Goal: Information Seeking & Learning: Compare options

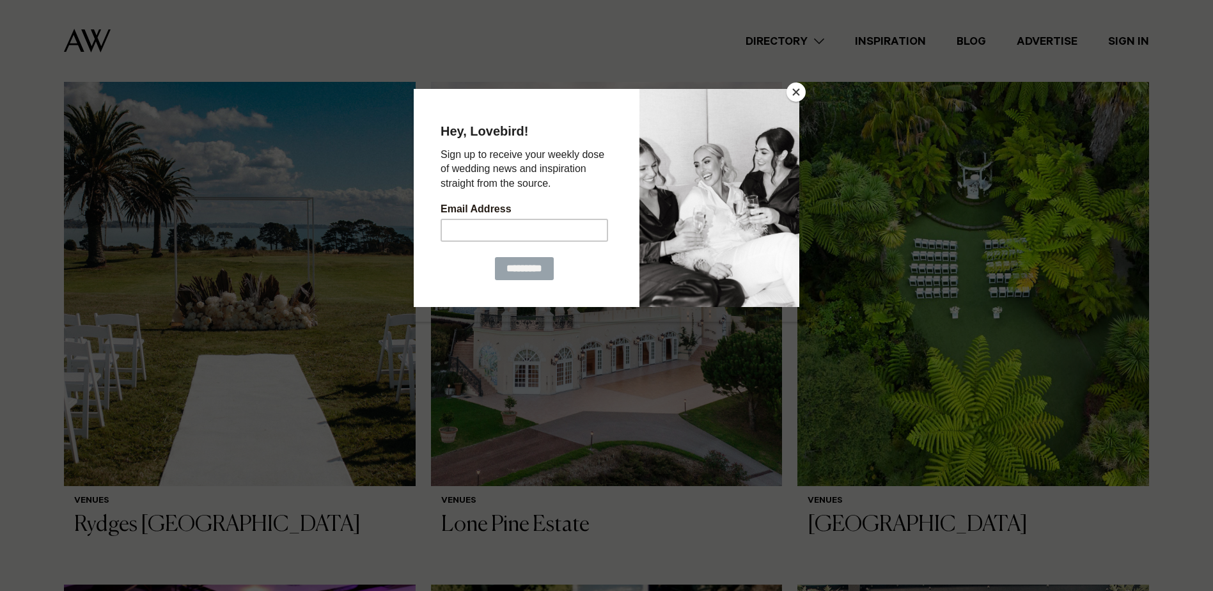
scroll to position [1035, 0]
click at [800, 90] on button "Close" at bounding box center [795, 91] width 19 height 19
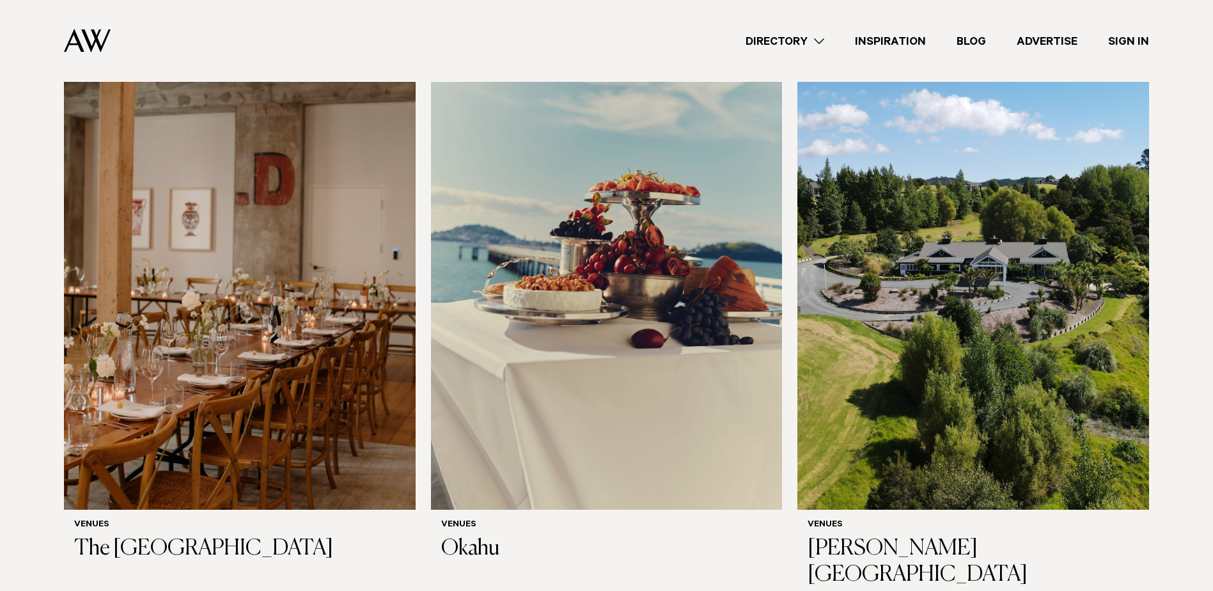
scroll to position [7888, 0]
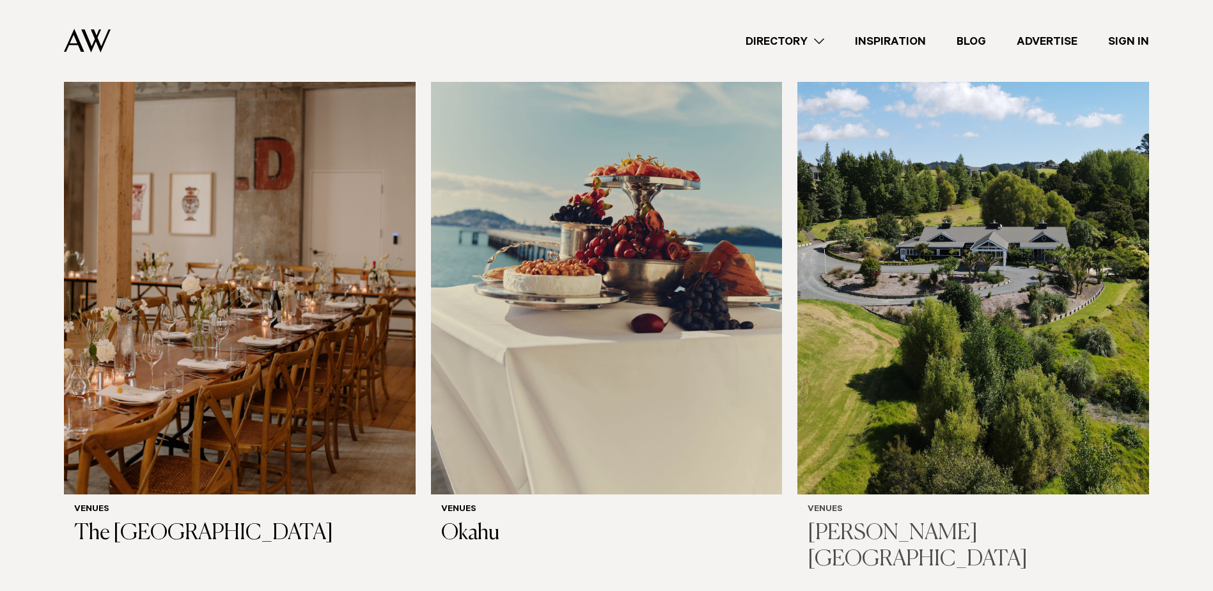
click at [983, 243] on img at bounding box center [973, 258] width 352 height 471
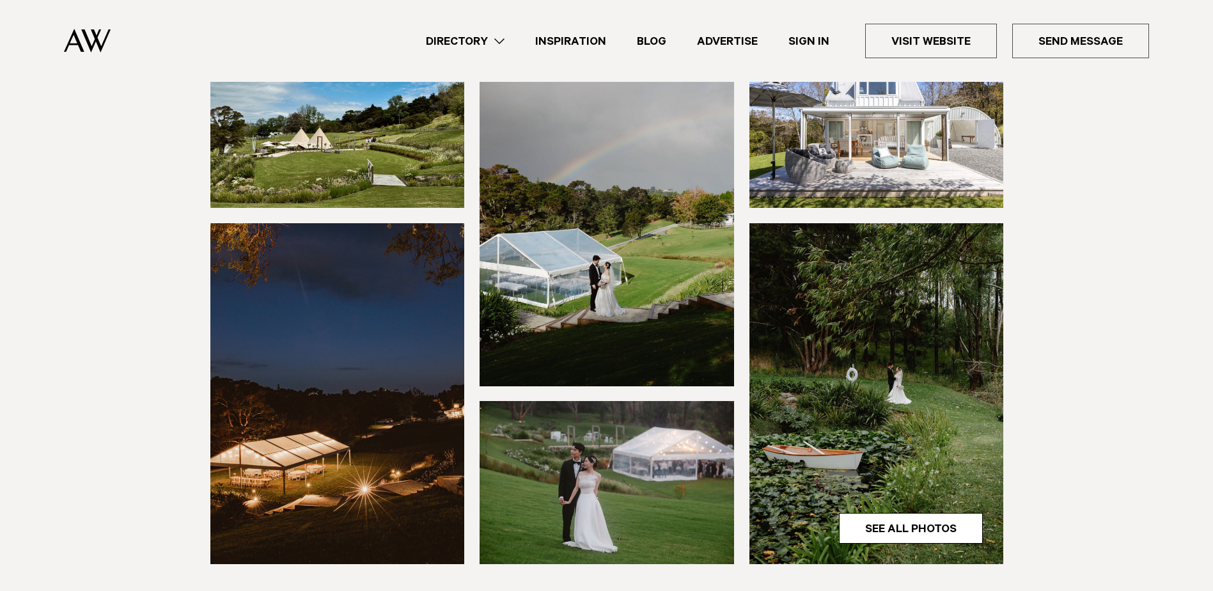
scroll to position [235, 0]
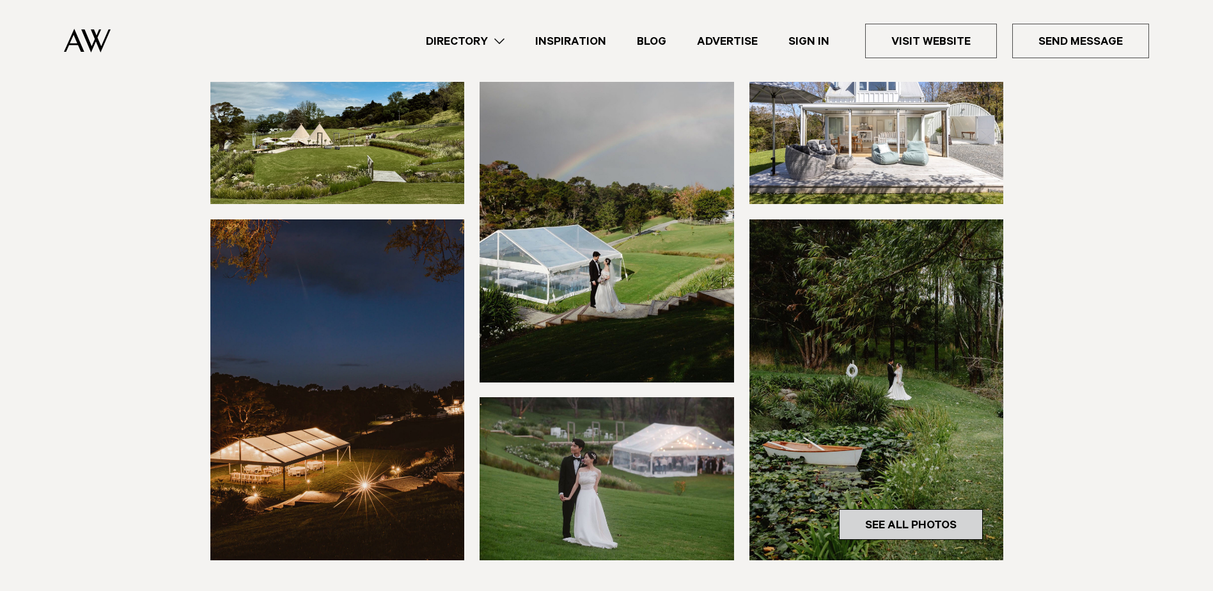
click at [912, 523] on link "See All Photos" at bounding box center [911, 524] width 144 height 31
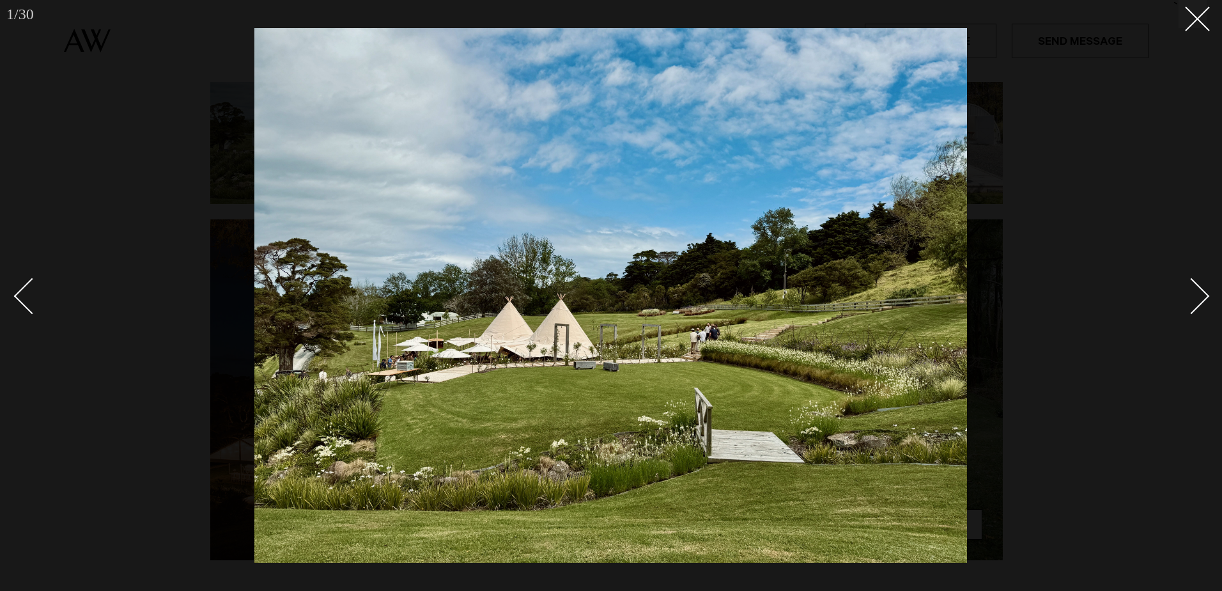
click at [1194, 292] on div "Next slide" at bounding box center [1192, 296] width 36 height 36
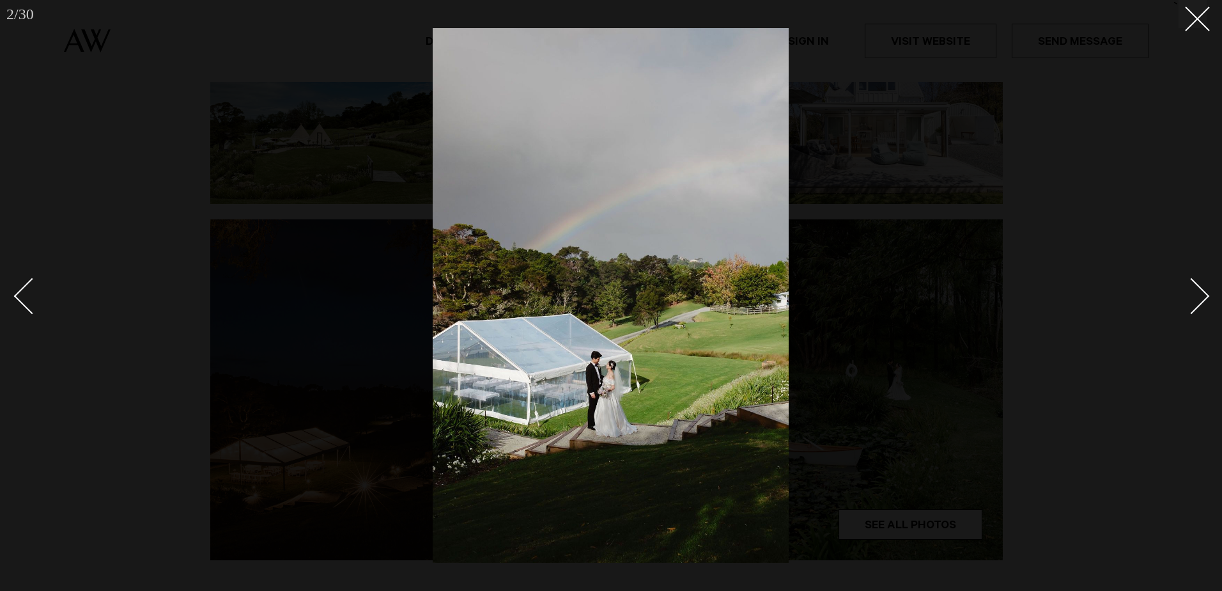
click at [1194, 292] on div "Next slide" at bounding box center [1192, 296] width 36 height 36
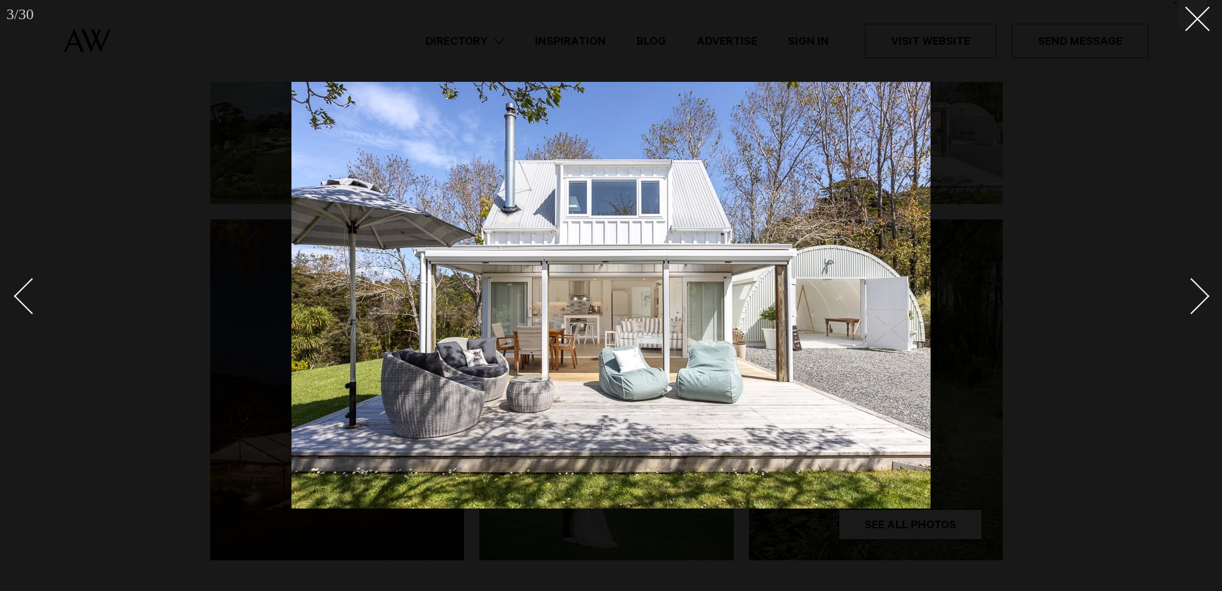
click at [1194, 292] on div "Next slide" at bounding box center [1192, 296] width 36 height 36
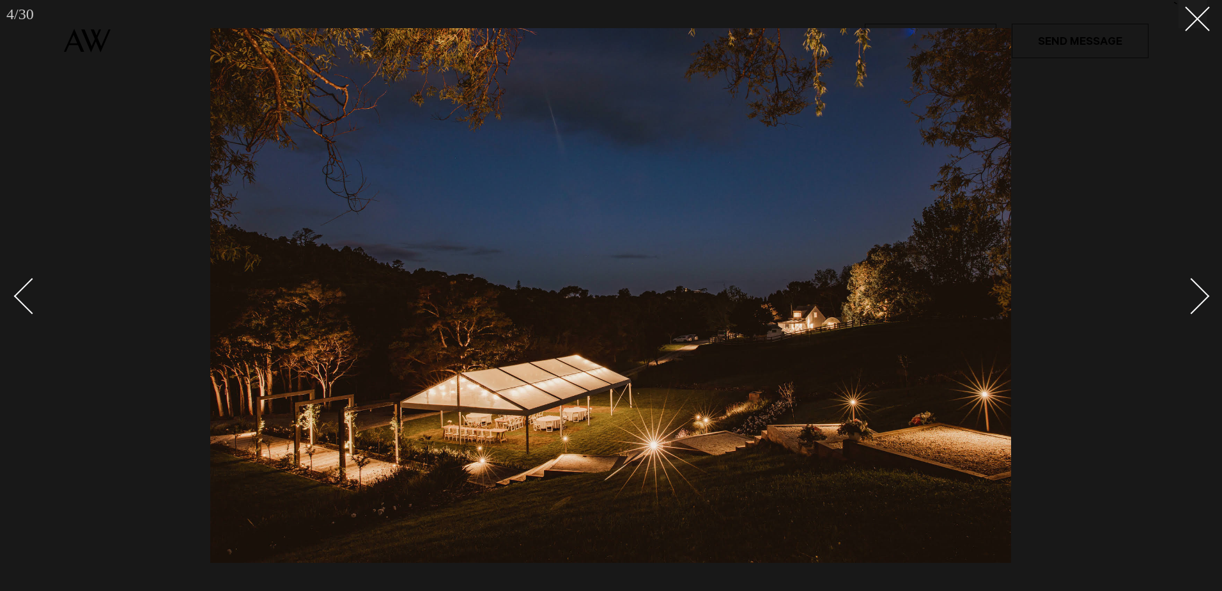
click at [1194, 292] on div "Next slide" at bounding box center [1192, 296] width 36 height 36
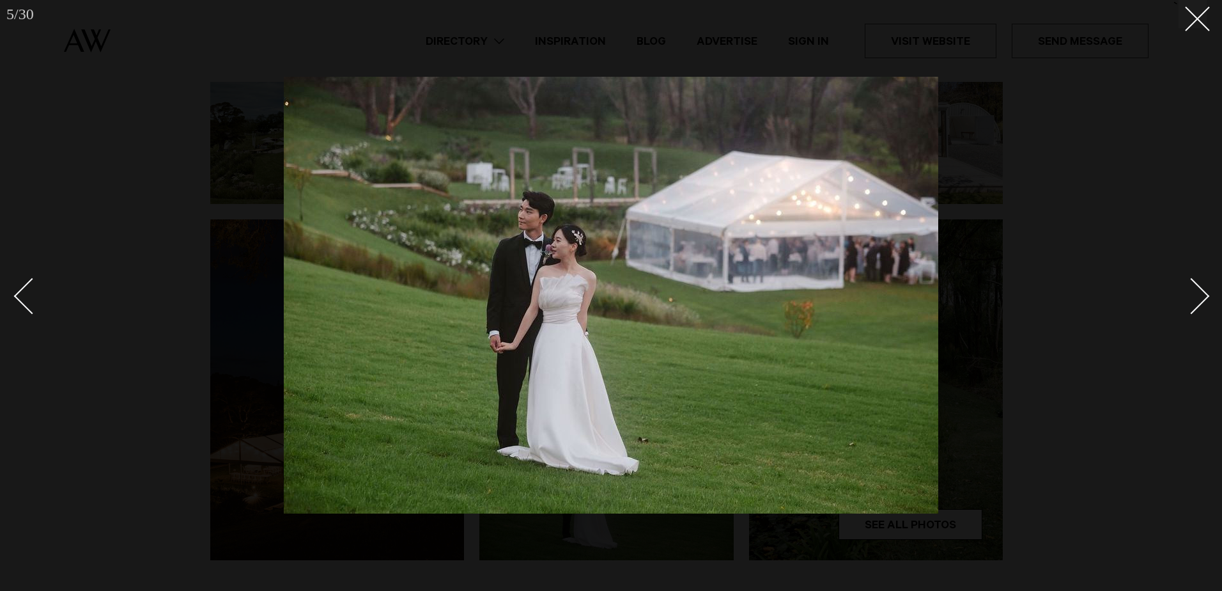
click at [1194, 292] on div "Next slide" at bounding box center [1192, 296] width 36 height 36
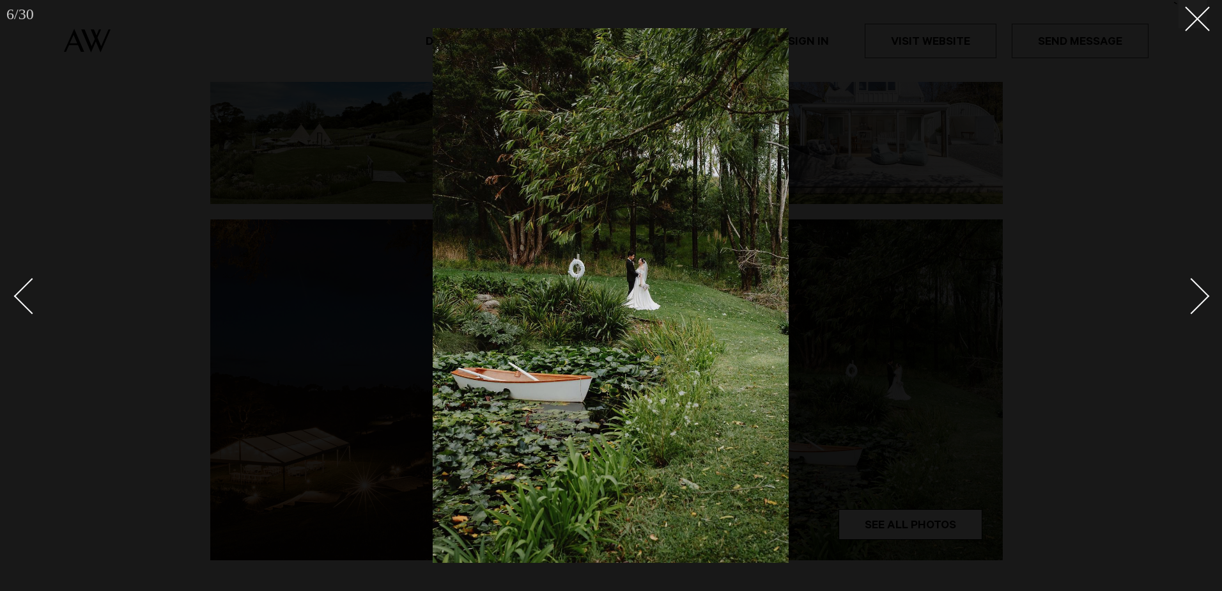
click at [1194, 292] on div "Next slide" at bounding box center [1192, 296] width 36 height 36
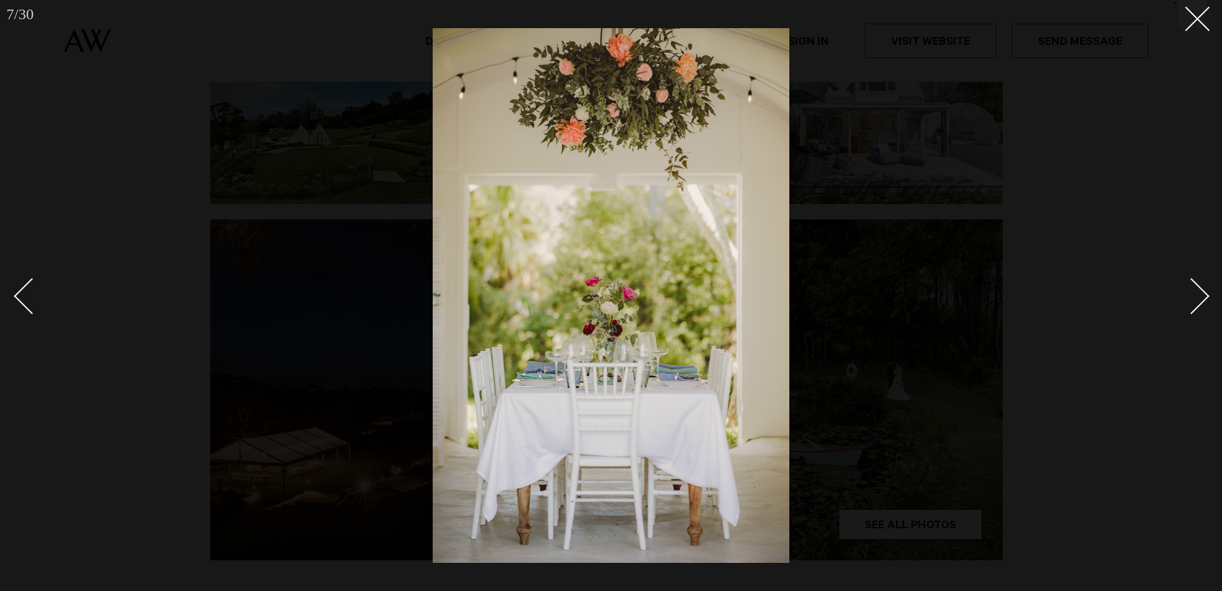
click at [1194, 292] on div "Next slide" at bounding box center [1192, 296] width 36 height 36
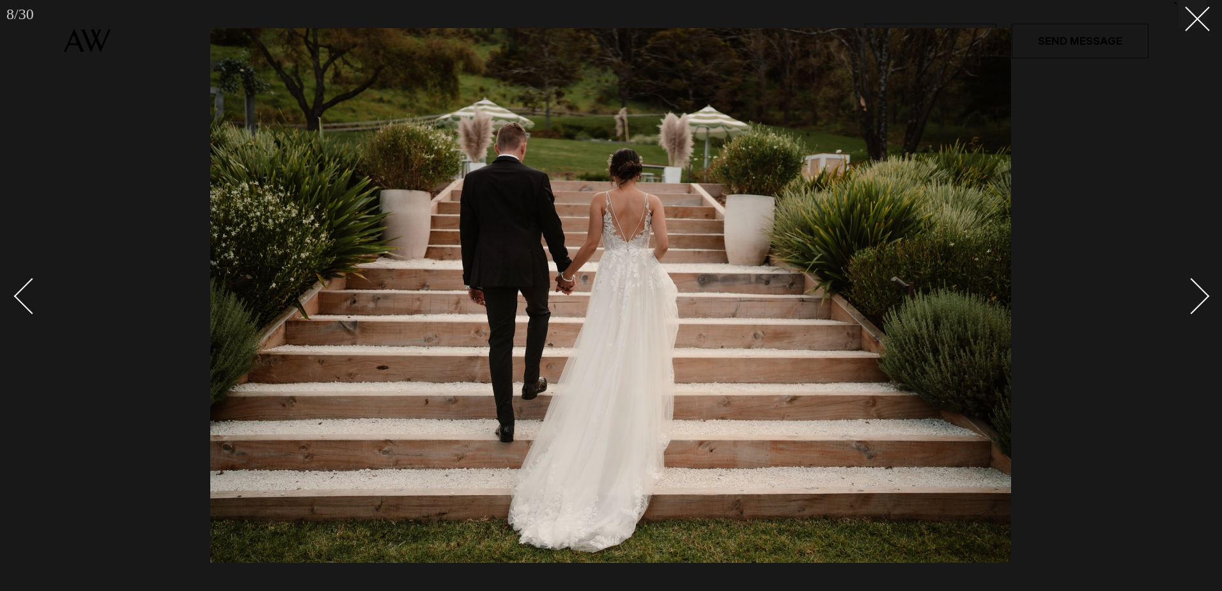
click at [1194, 292] on div "Next slide" at bounding box center [1192, 296] width 36 height 36
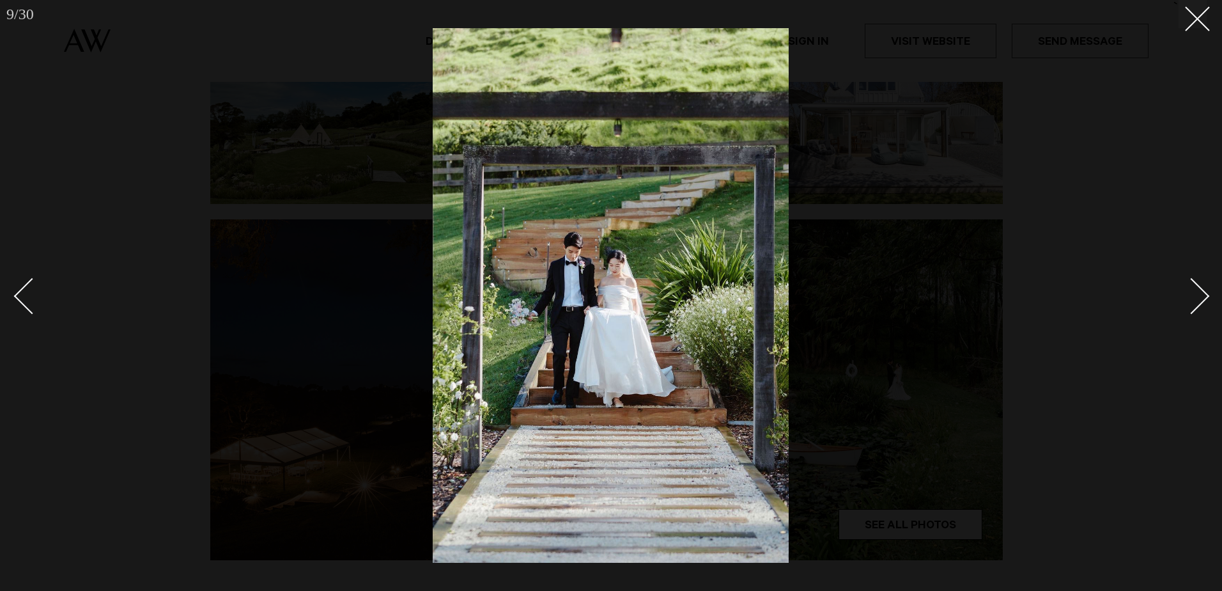
click at [1194, 292] on div "Next slide" at bounding box center [1192, 296] width 36 height 36
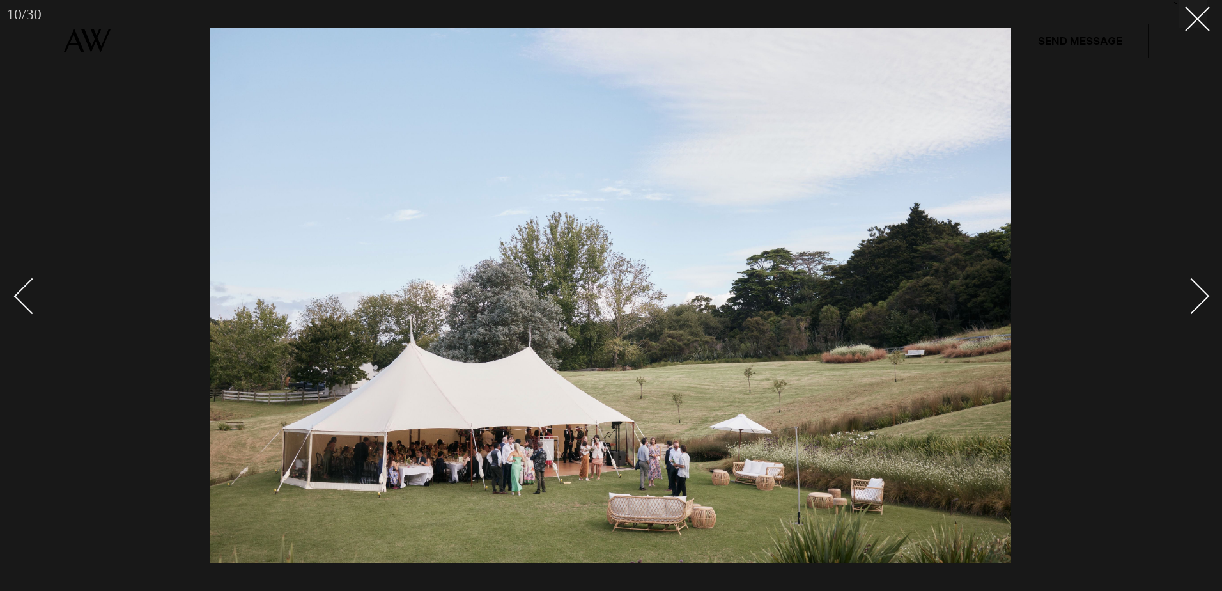
click at [1194, 292] on div "Next slide" at bounding box center [1192, 296] width 36 height 36
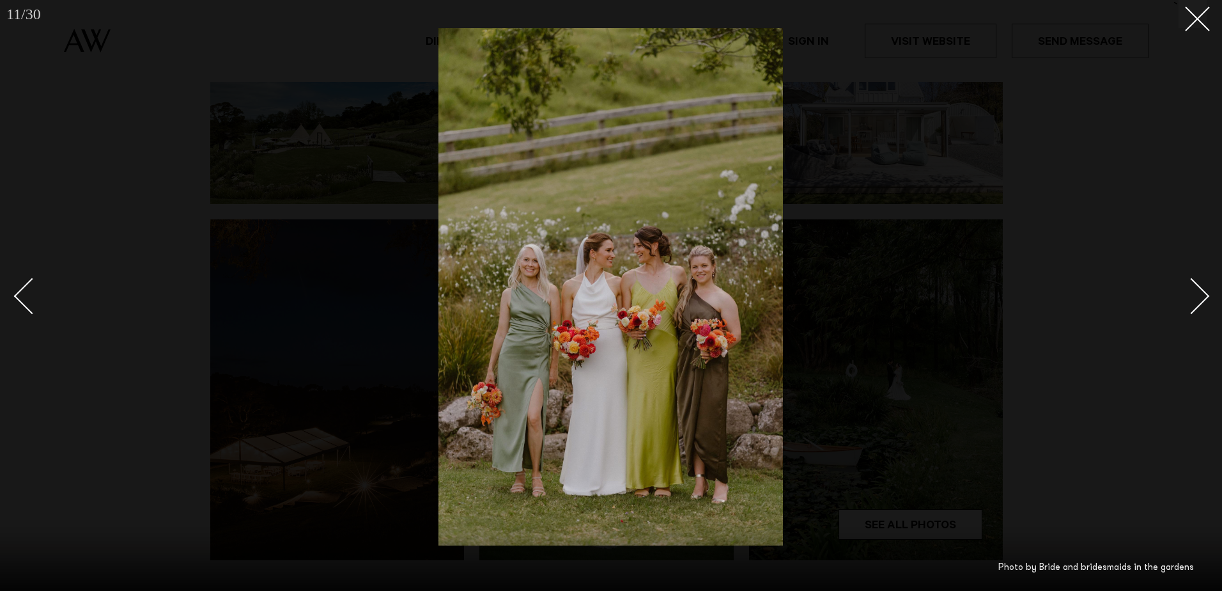
click at [1194, 292] on div "Next slide" at bounding box center [1192, 296] width 36 height 36
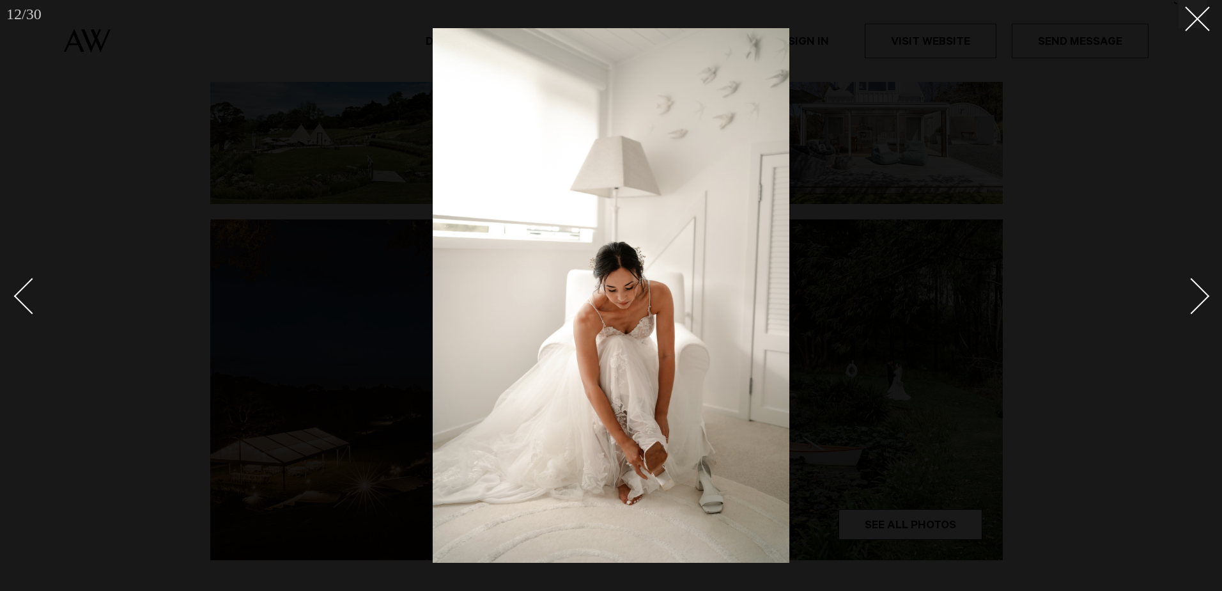
click at [1194, 292] on div "Next slide" at bounding box center [1192, 296] width 36 height 36
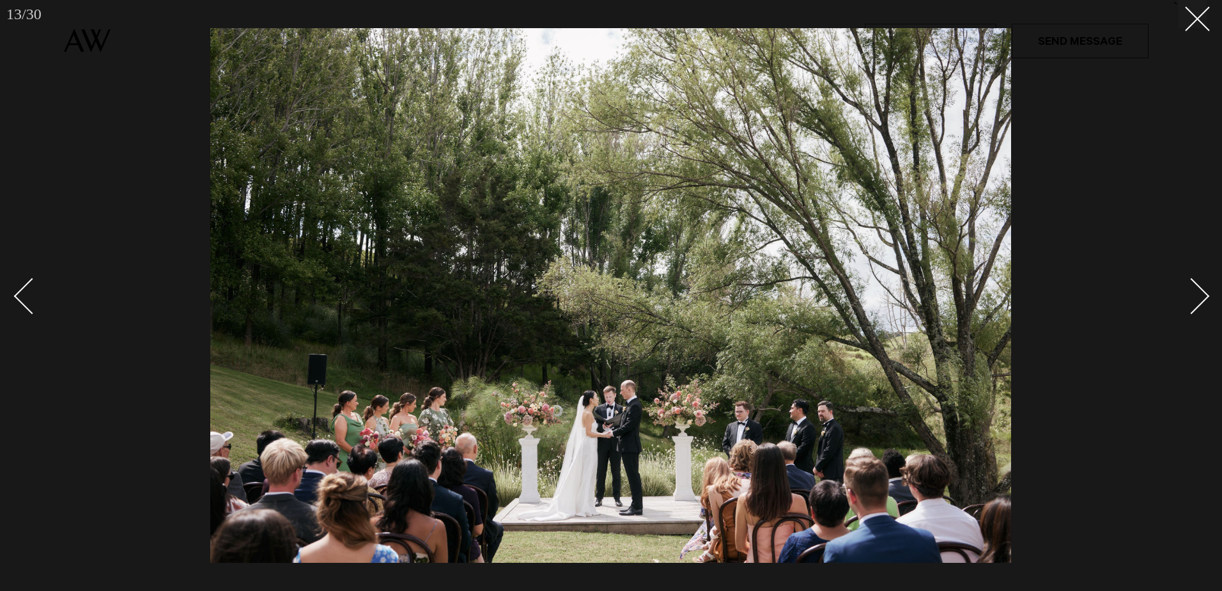
click at [1194, 292] on div "Next slide" at bounding box center [1192, 296] width 36 height 36
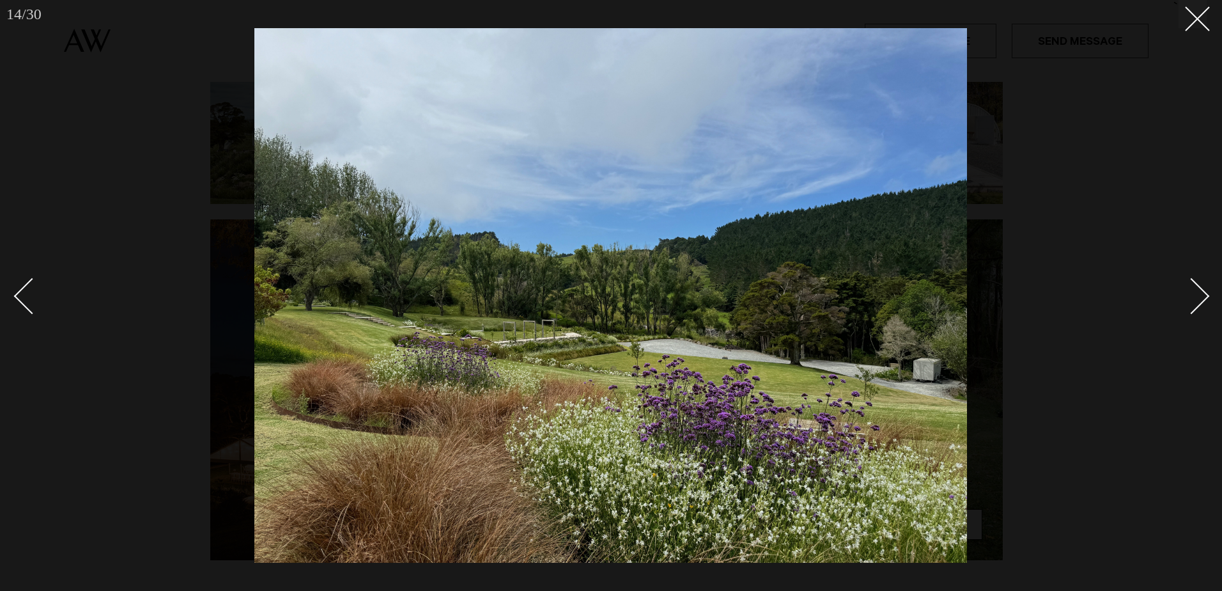
click at [1194, 292] on div "Next slide" at bounding box center [1192, 296] width 36 height 36
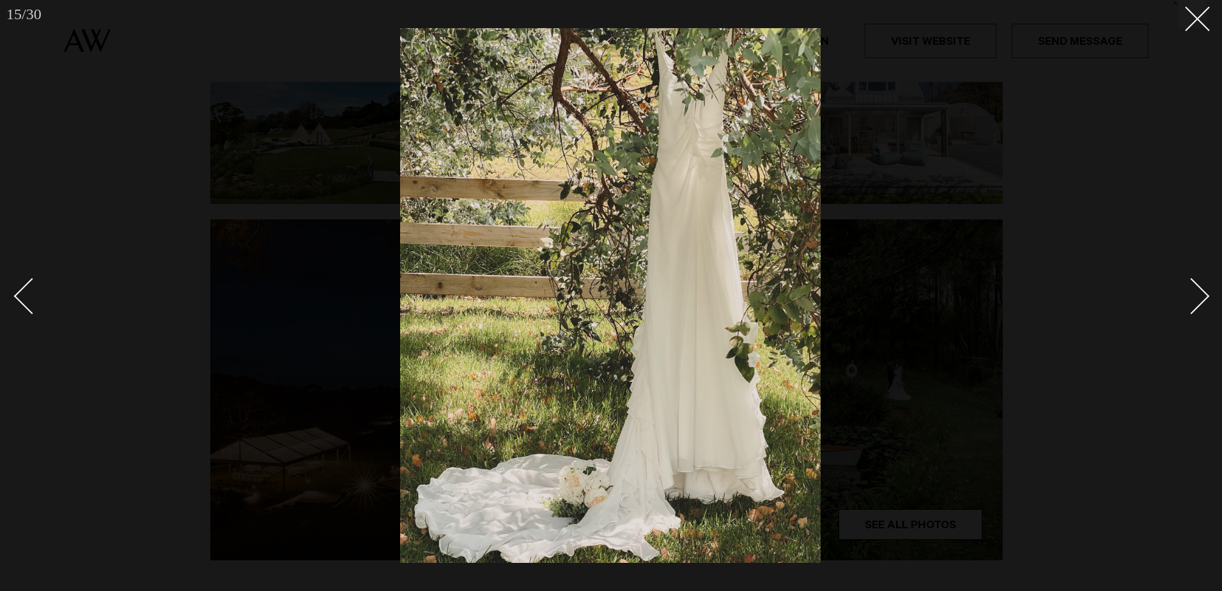
click at [1194, 292] on div "Next slide" at bounding box center [1192, 296] width 36 height 36
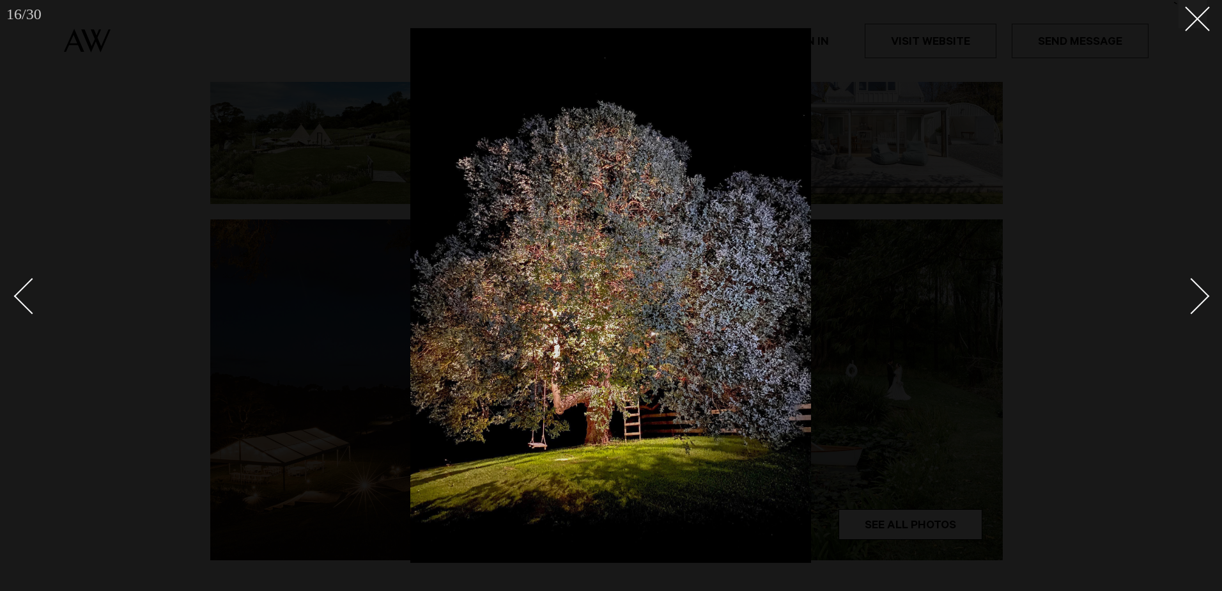
click at [1194, 292] on div "Next slide" at bounding box center [1192, 296] width 36 height 36
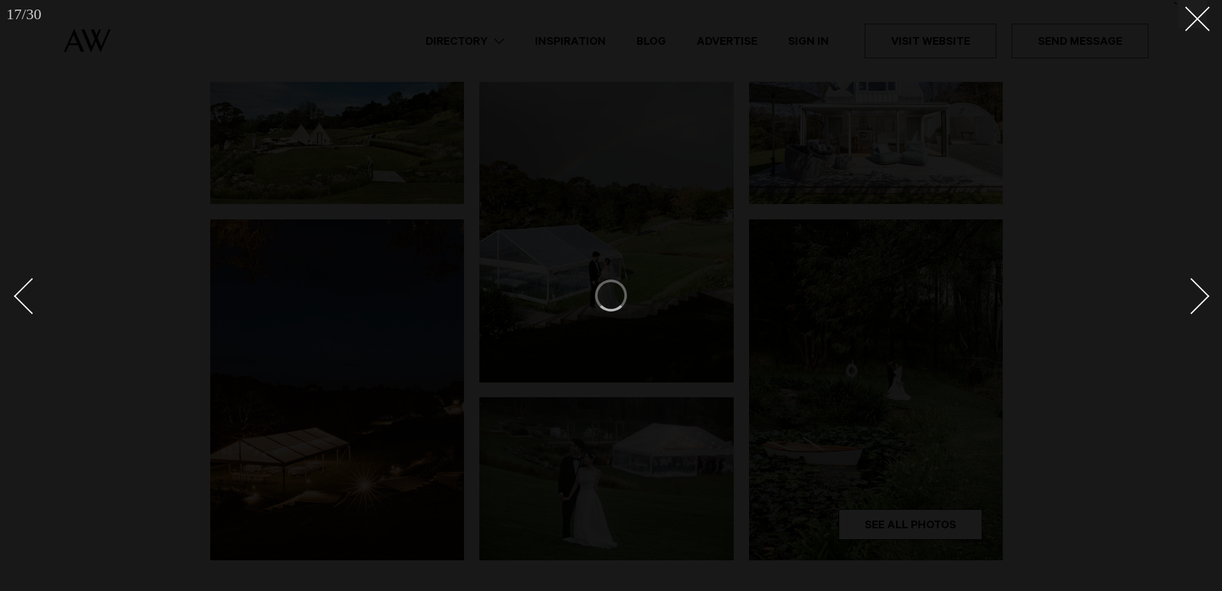
click at [1194, 292] on div "Next slide" at bounding box center [1192, 296] width 36 height 36
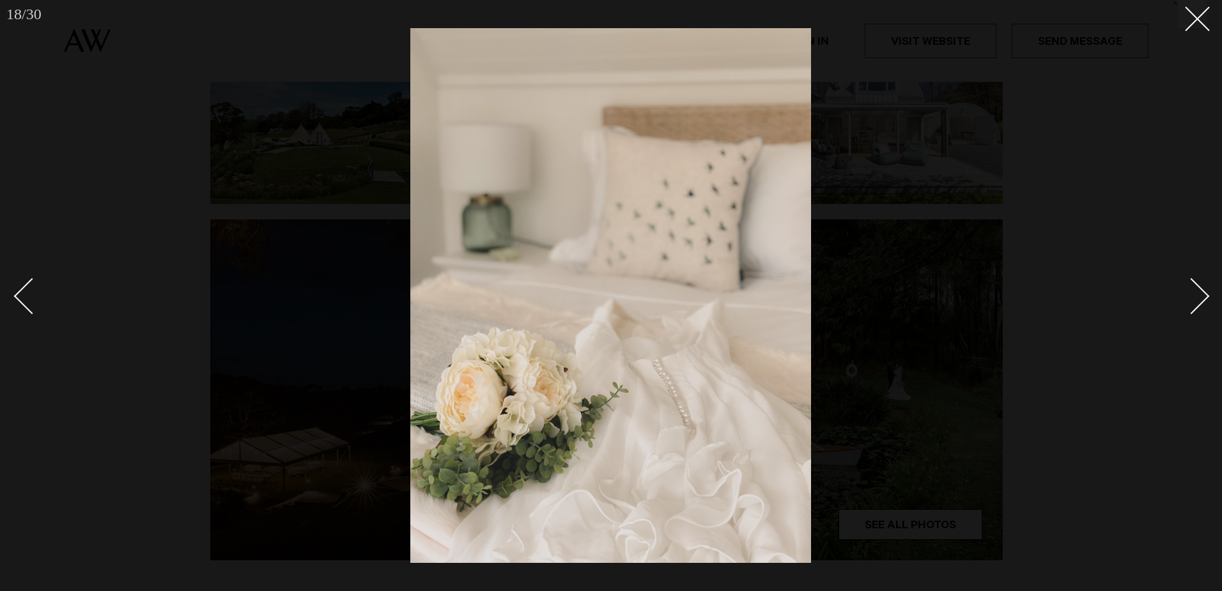
click at [1194, 292] on div "Next slide" at bounding box center [1192, 296] width 36 height 36
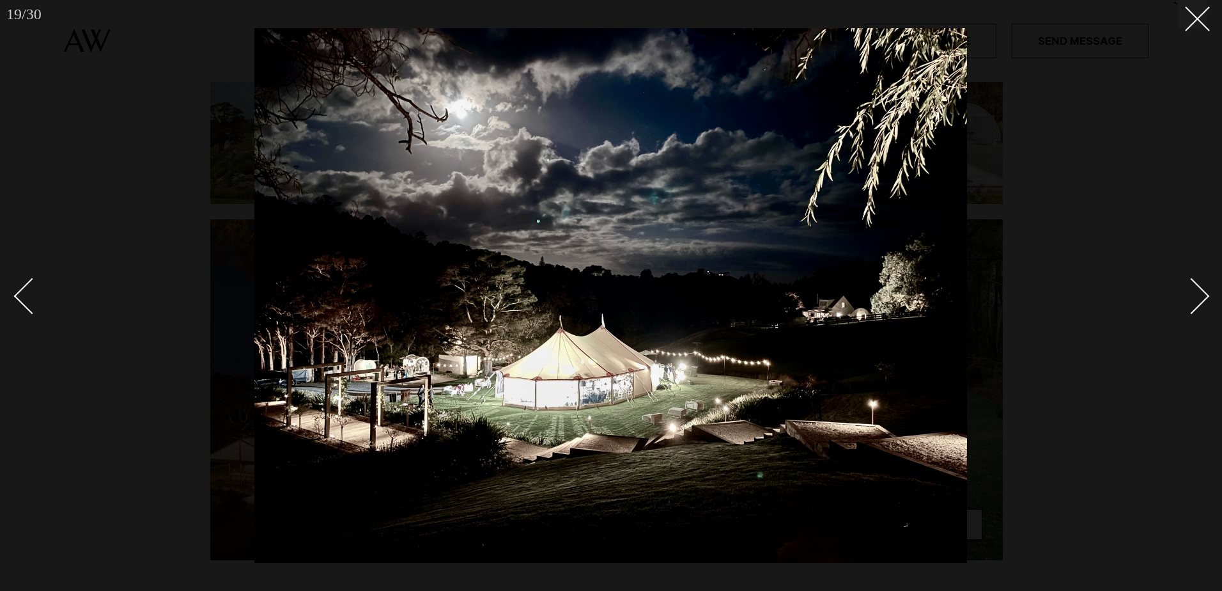
click at [1194, 292] on div "Next slide" at bounding box center [1192, 296] width 36 height 36
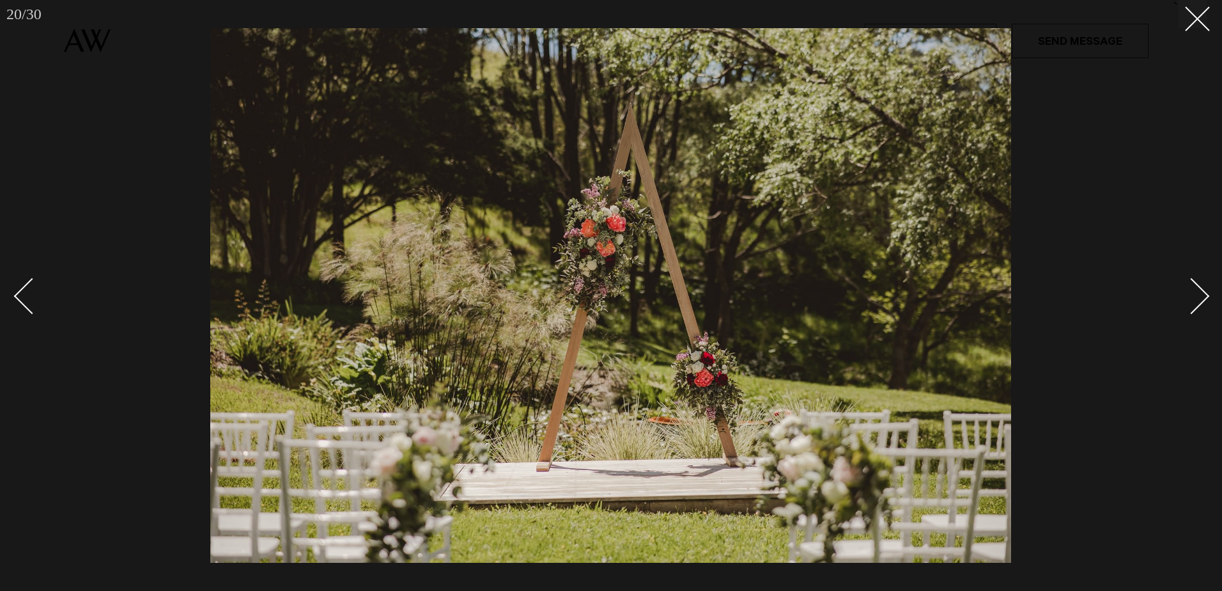
click at [1194, 292] on div "Next slide" at bounding box center [1192, 296] width 36 height 36
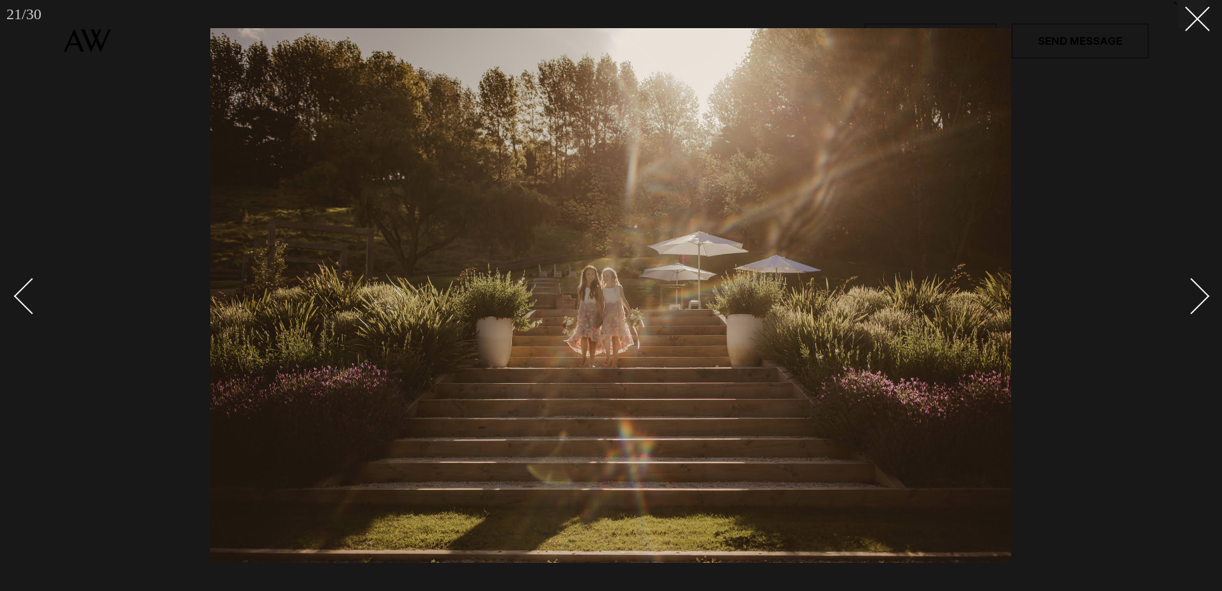
click at [1194, 292] on div "Next slide" at bounding box center [1192, 296] width 36 height 36
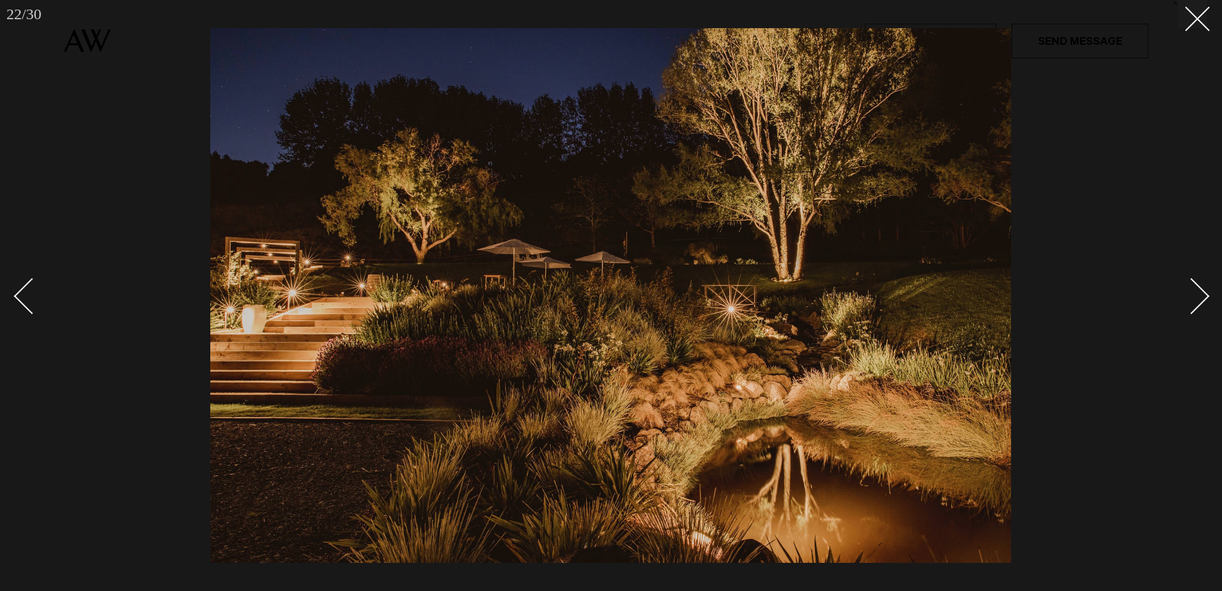
click at [1194, 292] on div "Next slide" at bounding box center [1192, 296] width 36 height 36
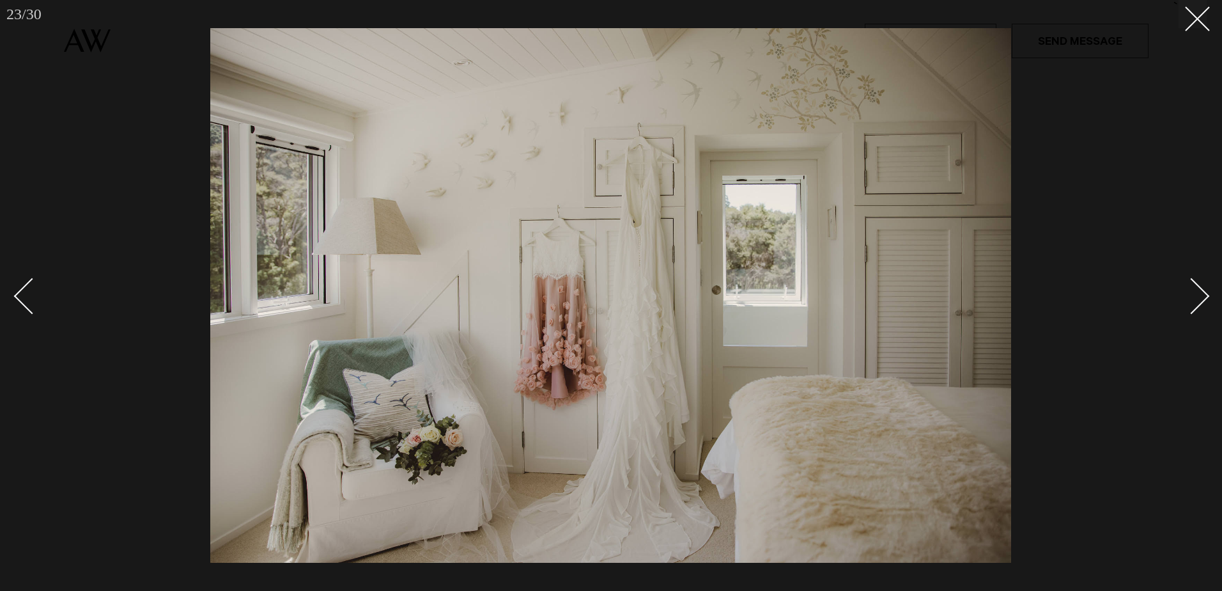
click at [1194, 292] on div "Next slide" at bounding box center [1192, 296] width 36 height 36
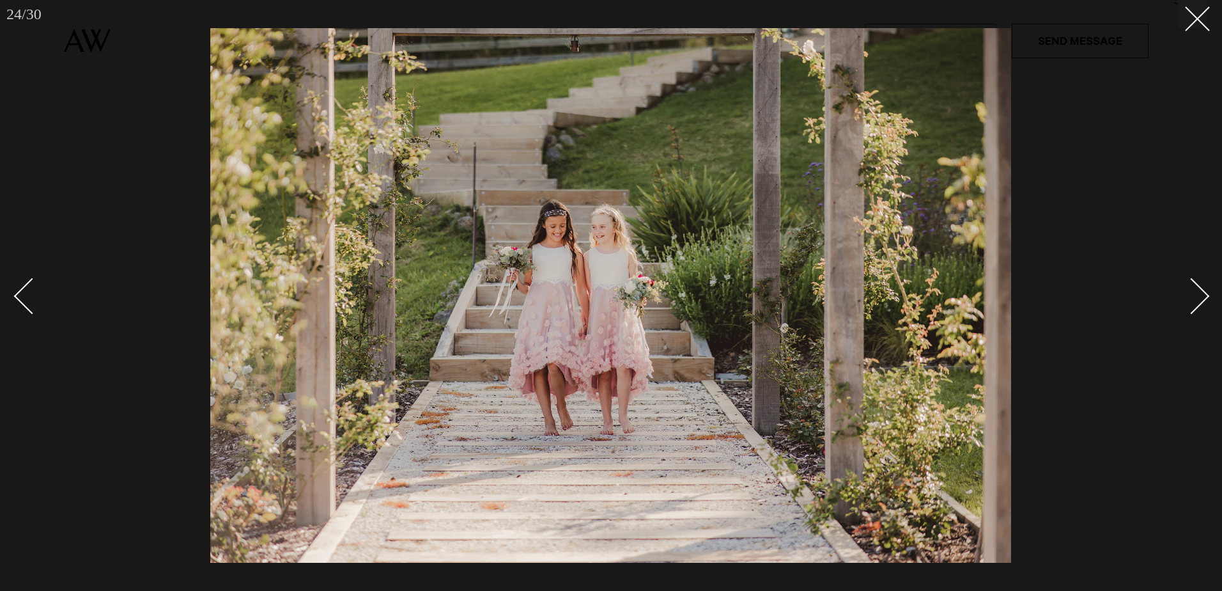
click at [1194, 292] on div "Next slide" at bounding box center [1192, 296] width 36 height 36
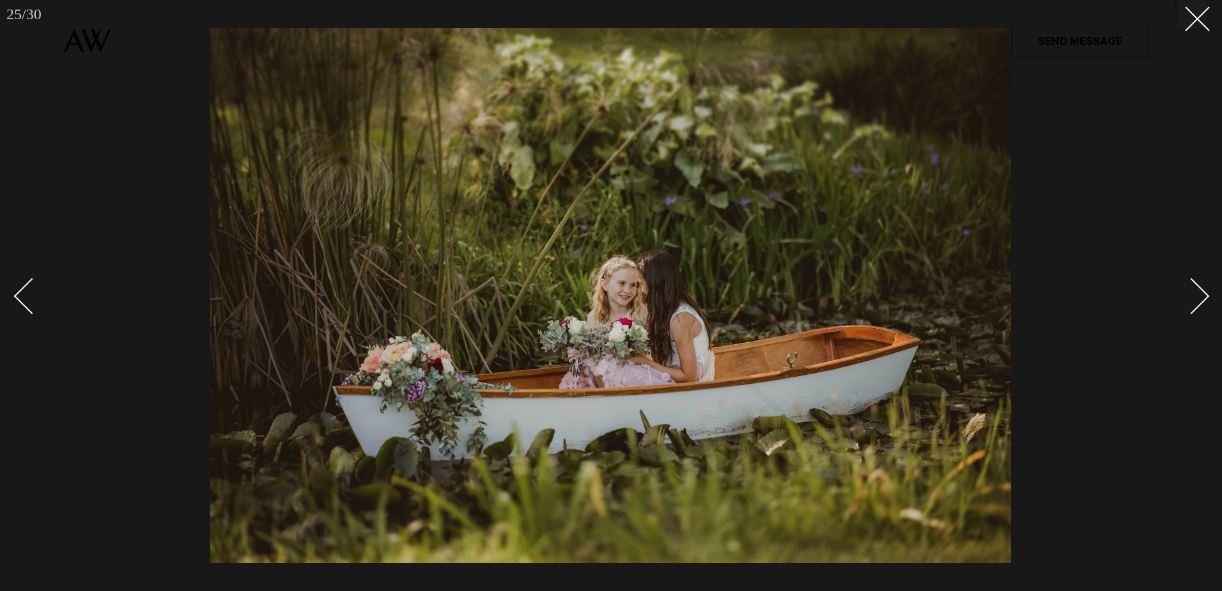
click at [1194, 292] on div "Next slide" at bounding box center [1192, 296] width 36 height 36
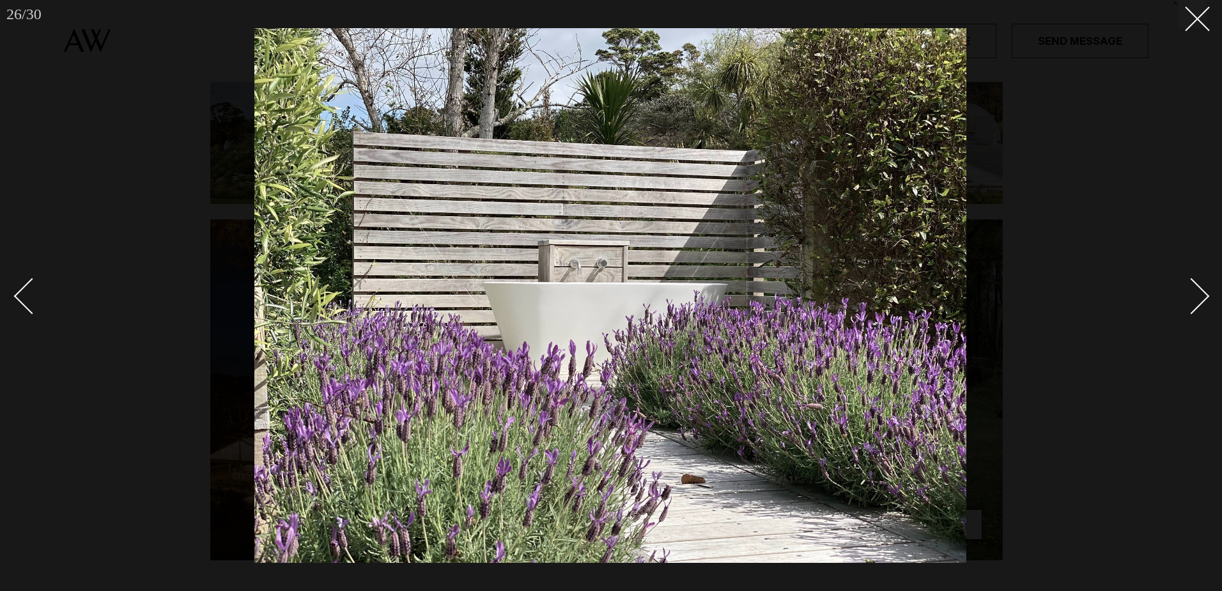
click at [1202, 297] on div "Next slide" at bounding box center [1192, 296] width 36 height 36
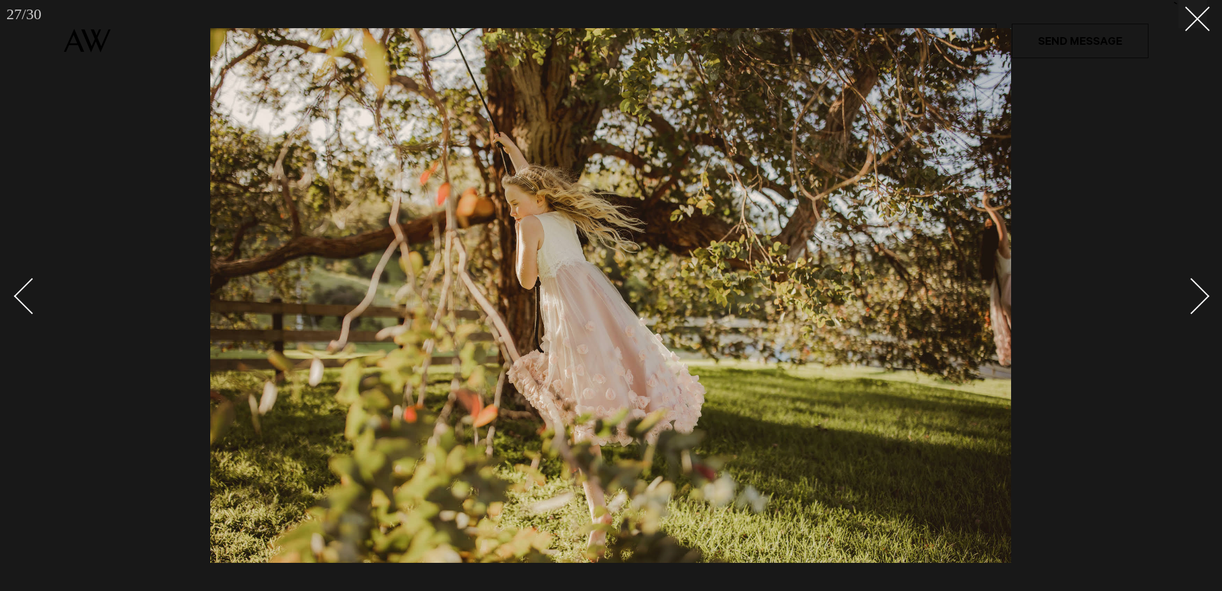
click at [1202, 297] on div "Next slide" at bounding box center [1192, 296] width 36 height 36
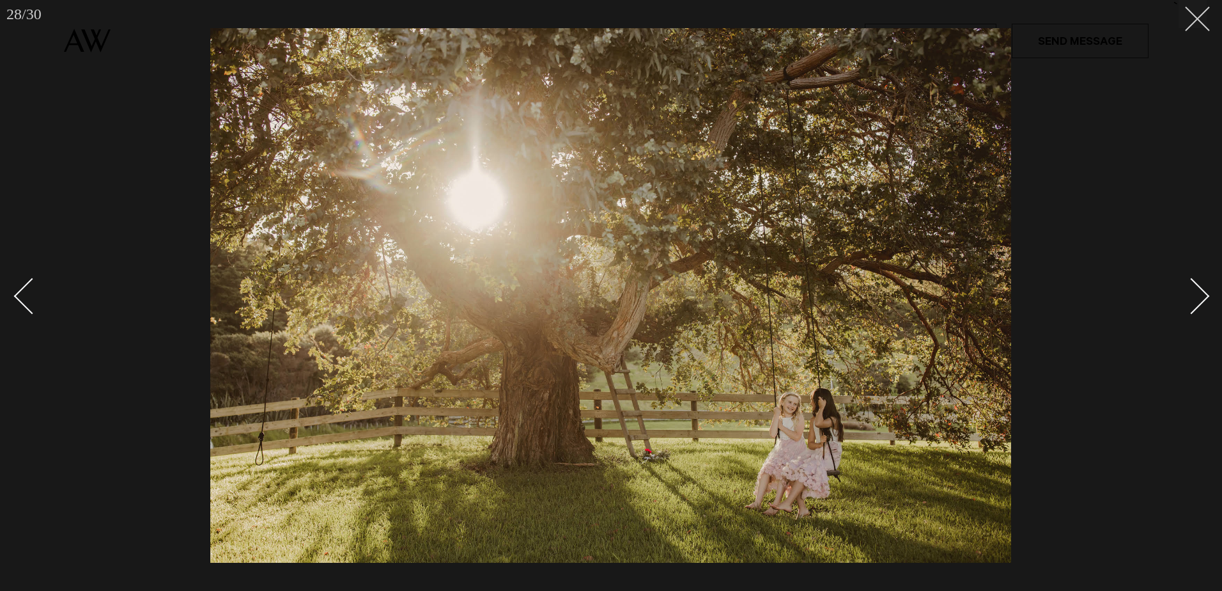
click at [1196, 23] on button at bounding box center [1193, 14] width 28 height 28
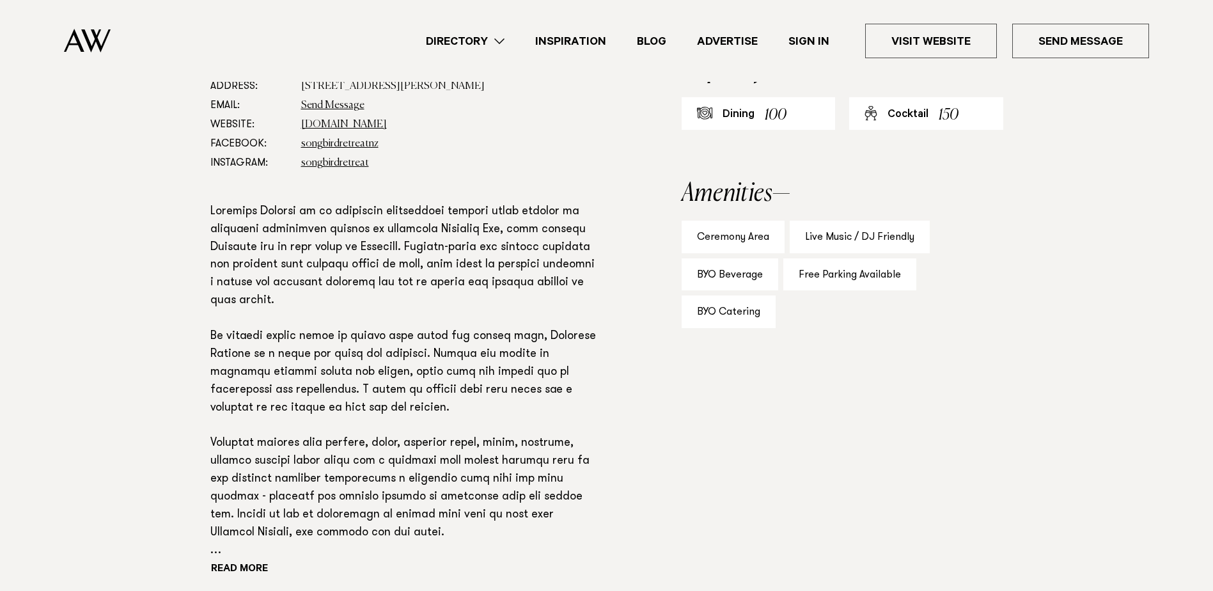
scroll to position [823, 0]
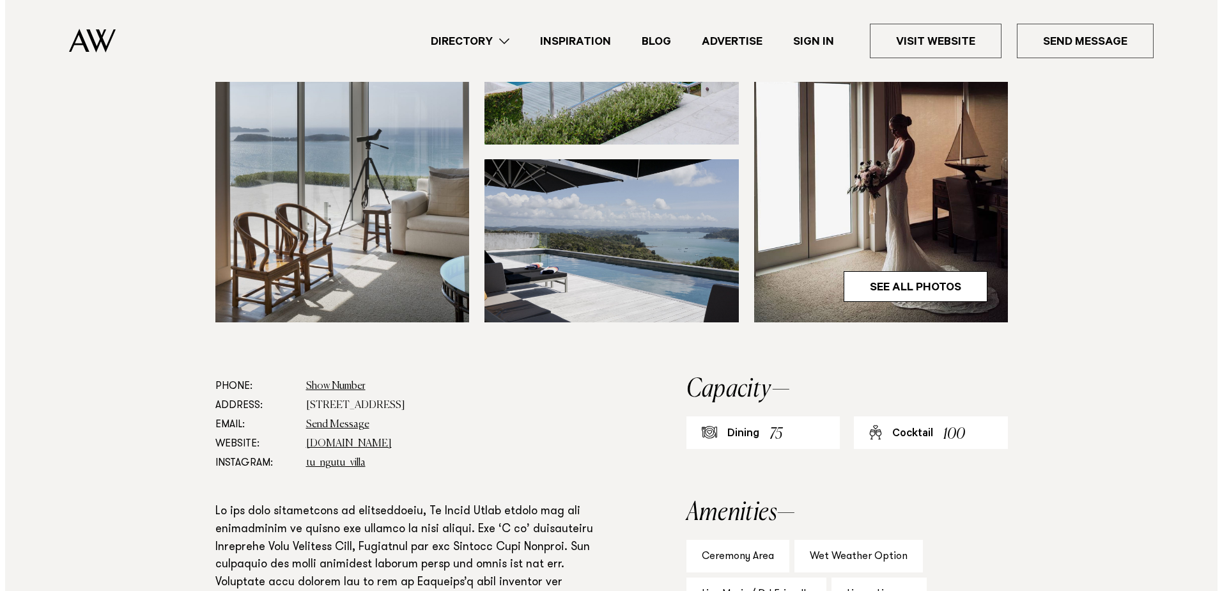
scroll to position [428, 0]
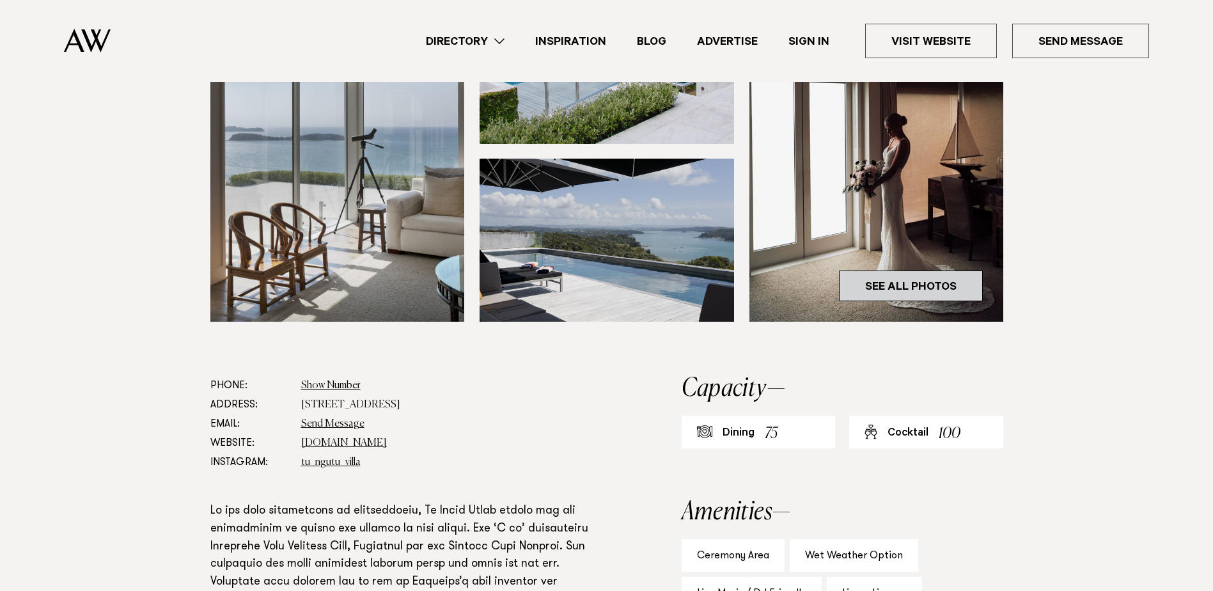
click at [966, 290] on link "See All Photos" at bounding box center [911, 285] width 144 height 31
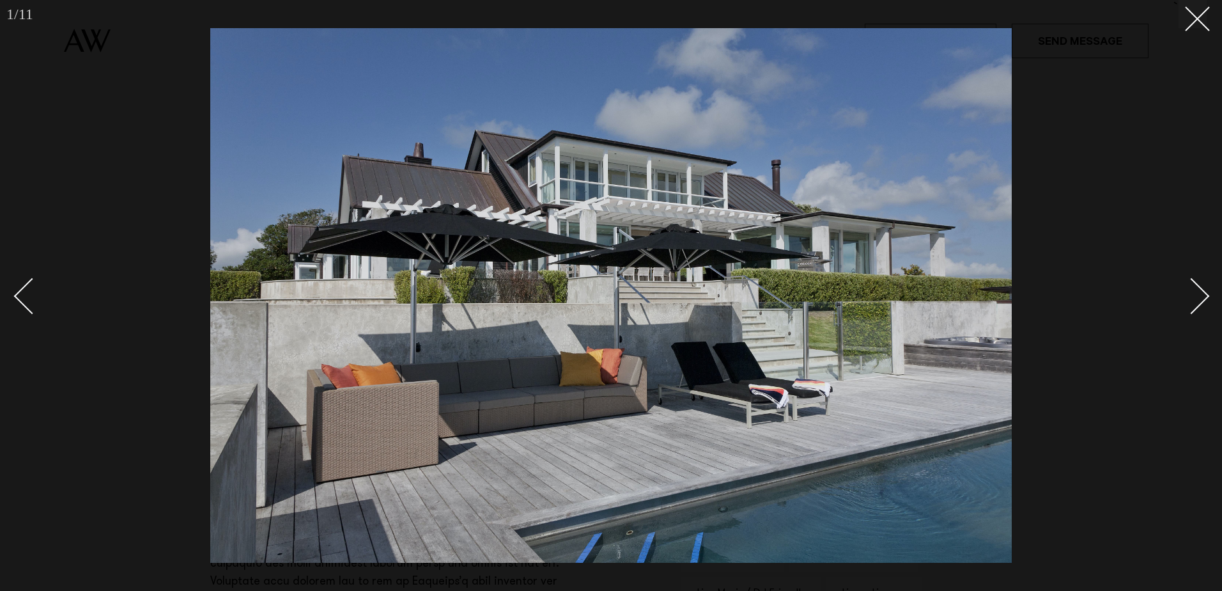
click at [1205, 295] on div "Next slide" at bounding box center [1192, 296] width 36 height 36
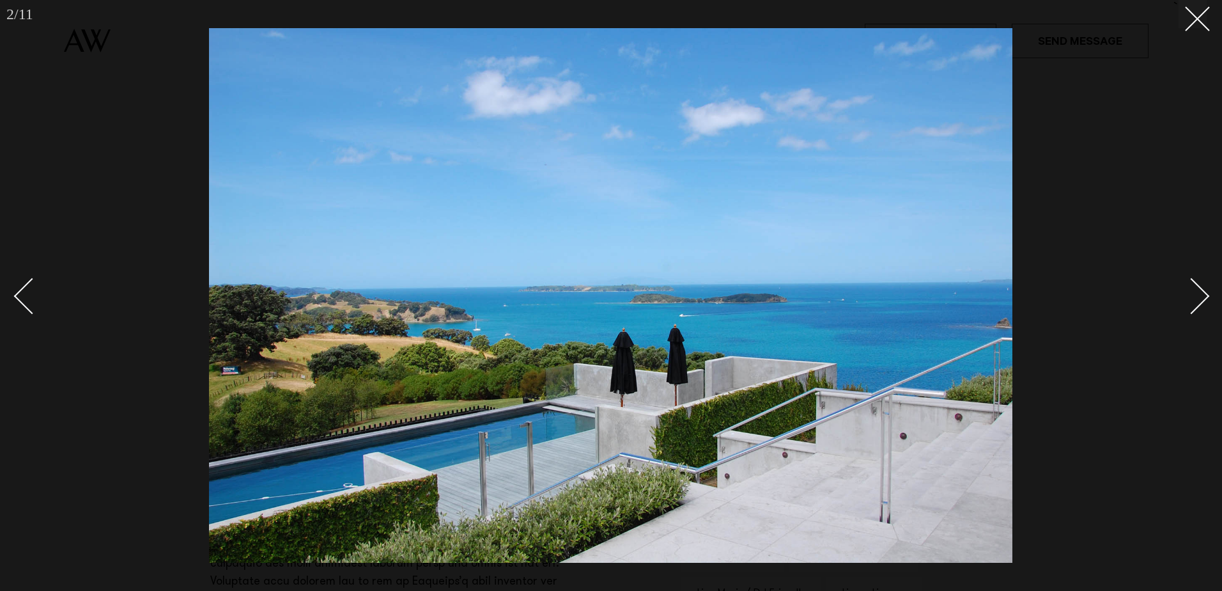
click at [1205, 295] on div "Next slide" at bounding box center [1192, 296] width 36 height 36
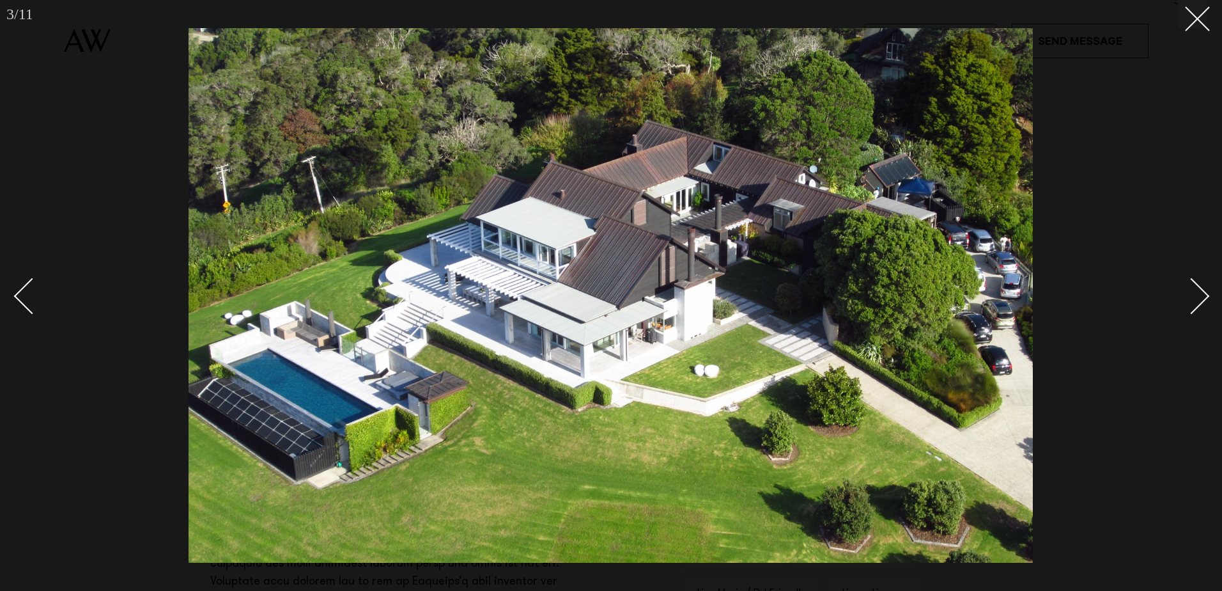
click at [1205, 295] on div "Next slide" at bounding box center [1192, 296] width 36 height 36
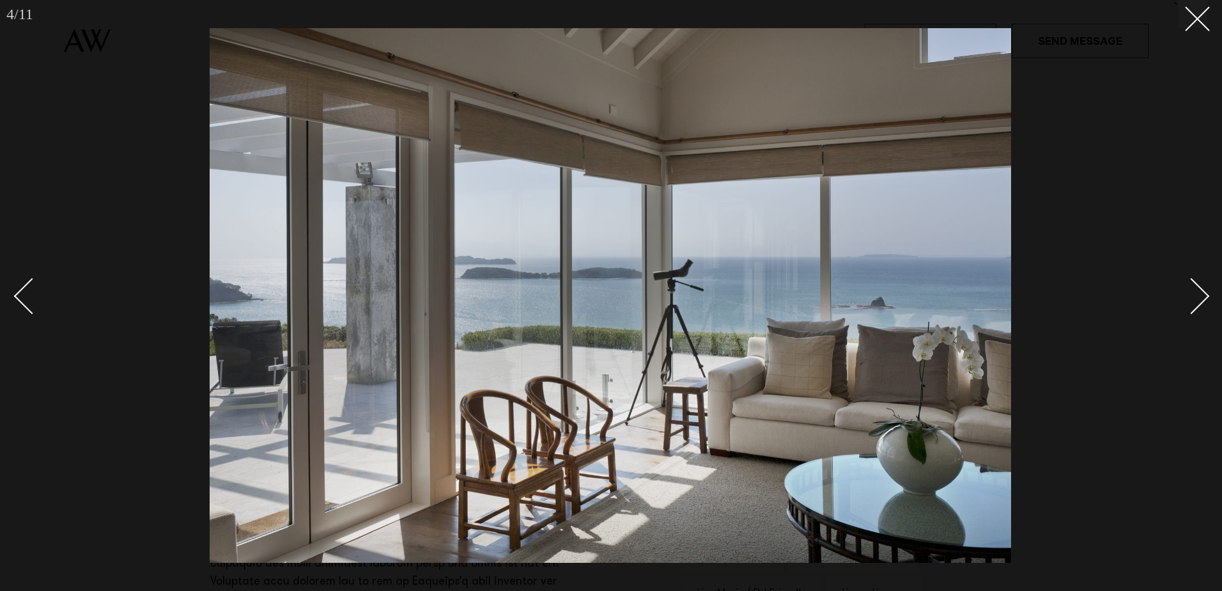
click at [1205, 295] on div "Next slide" at bounding box center [1192, 296] width 36 height 36
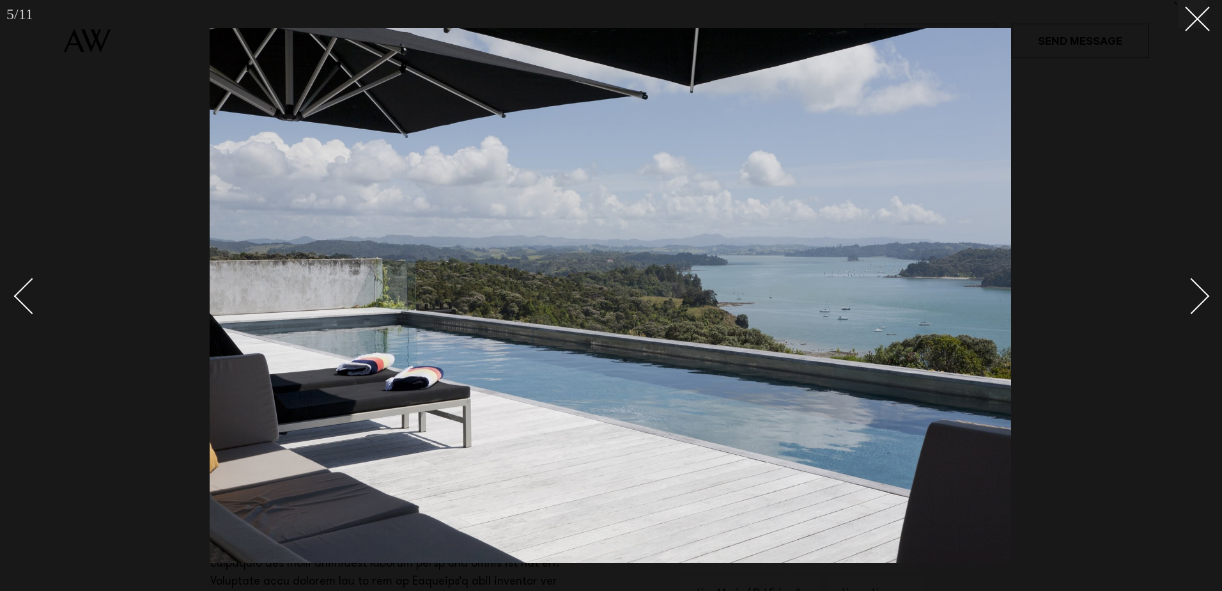
click at [1205, 295] on div "Next slide" at bounding box center [1192, 296] width 36 height 36
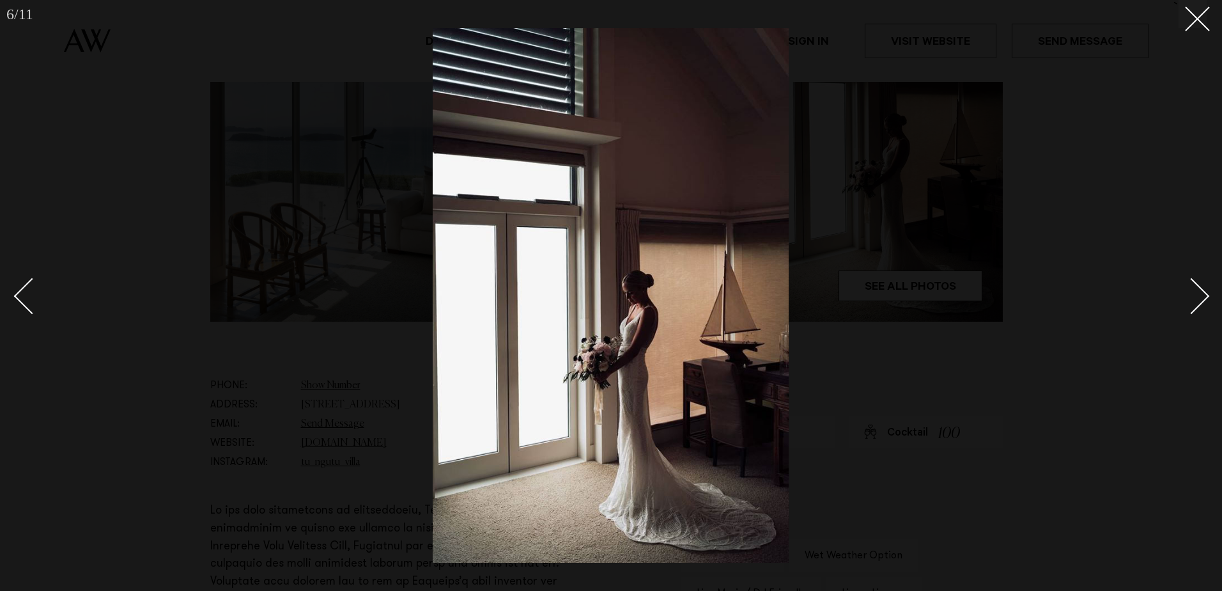
click at [1205, 295] on div "Next slide" at bounding box center [1192, 296] width 36 height 36
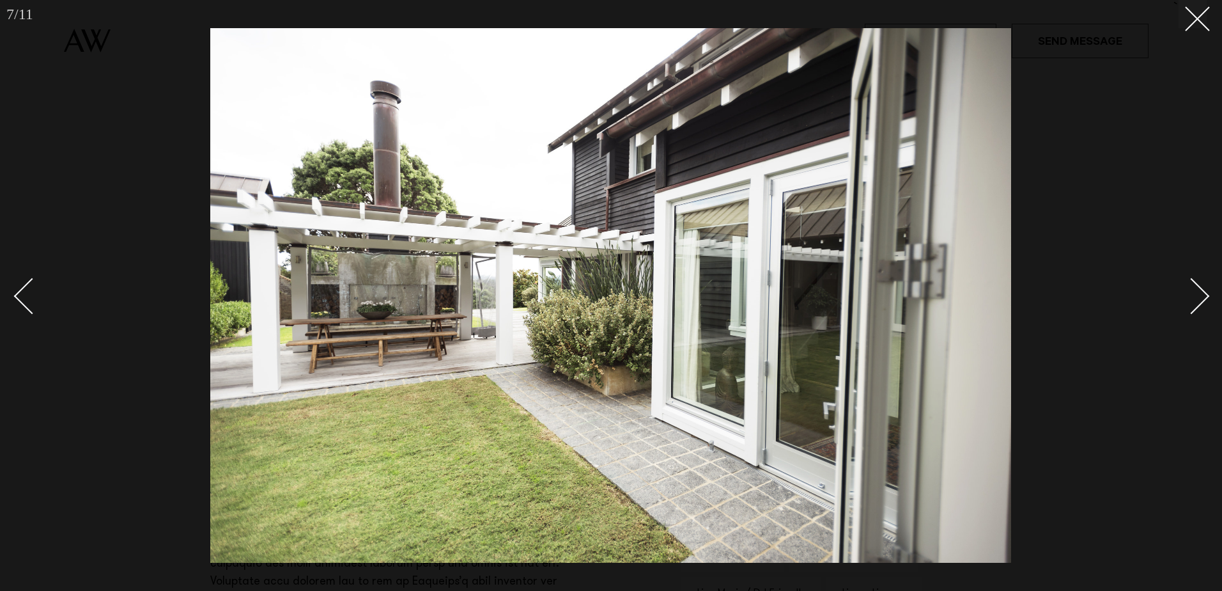
click at [1199, 292] on div "Next slide" at bounding box center [1192, 296] width 36 height 36
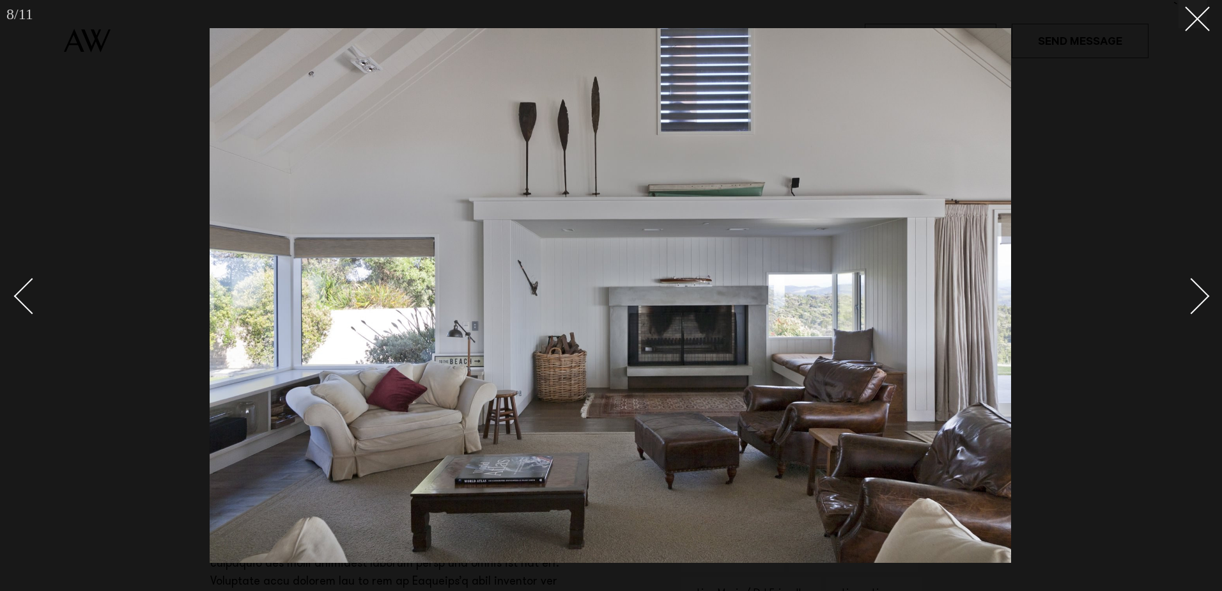
click at [1199, 292] on div "Next slide" at bounding box center [1192, 296] width 36 height 36
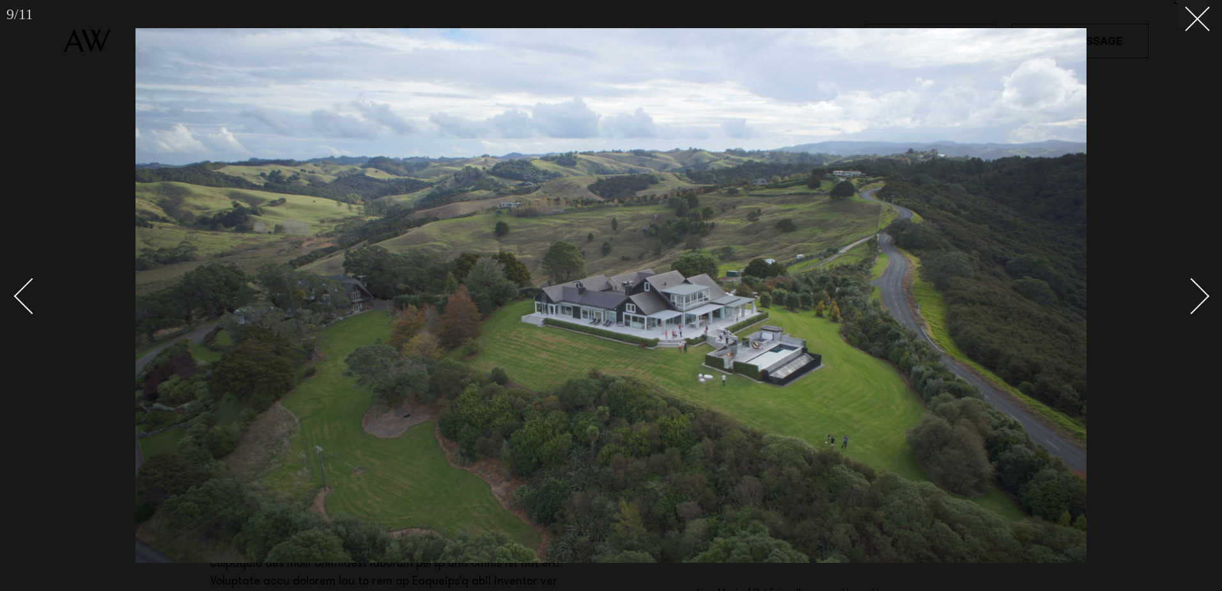
click at [1199, 292] on div "Next slide" at bounding box center [1192, 296] width 36 height 36
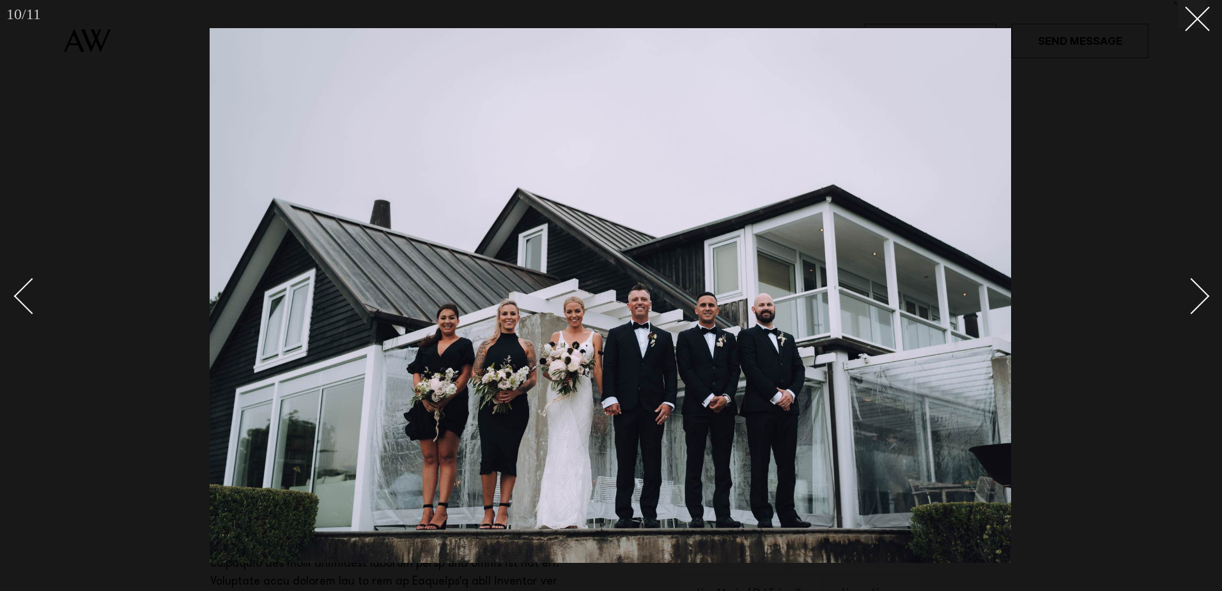
click at [1199, 292] on div "Next slide" at bounding box center [1192, 296] width 36 height 36
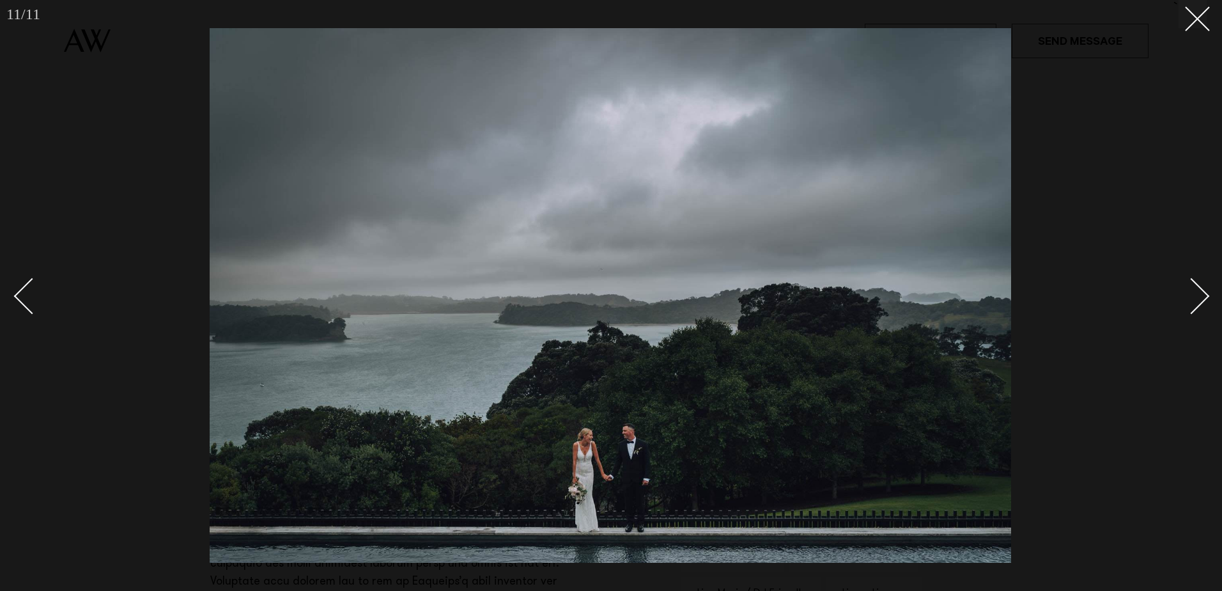
click at [1199, 292] on div "Next slide" at bounding box center [1192, 296] width 36 height 36
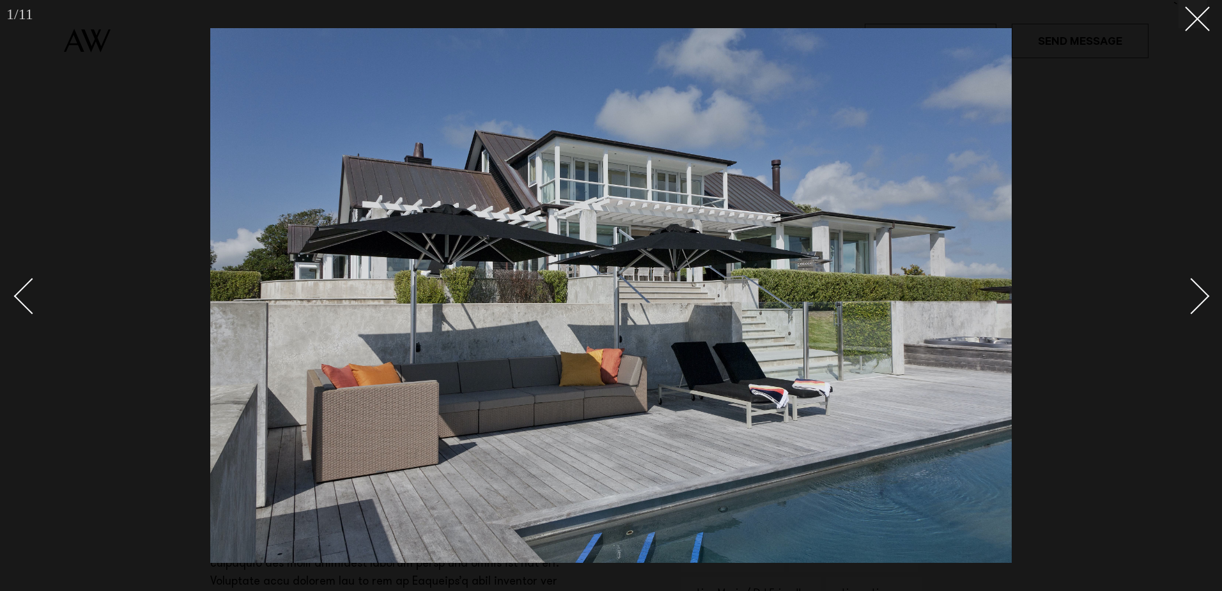
click at [1199, 292] on div "Next slide" at bounding box center [1192, 296] width 36 height 36
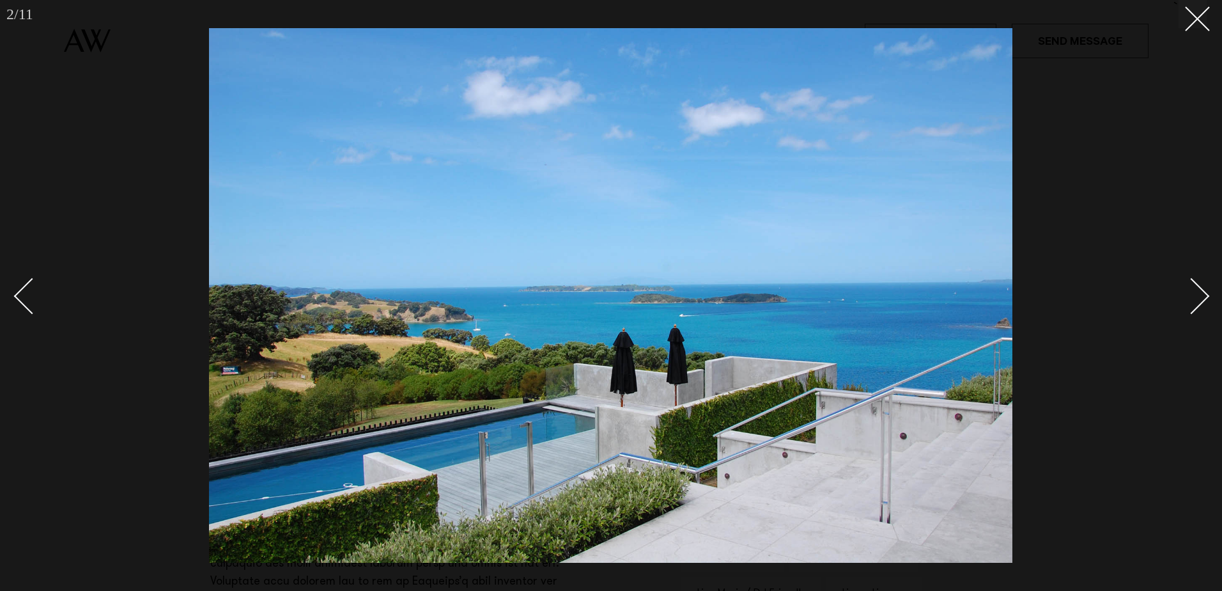
click at [1199, 292] on div "Next slide" at bounding box center [1192, 296] width 36 height 36
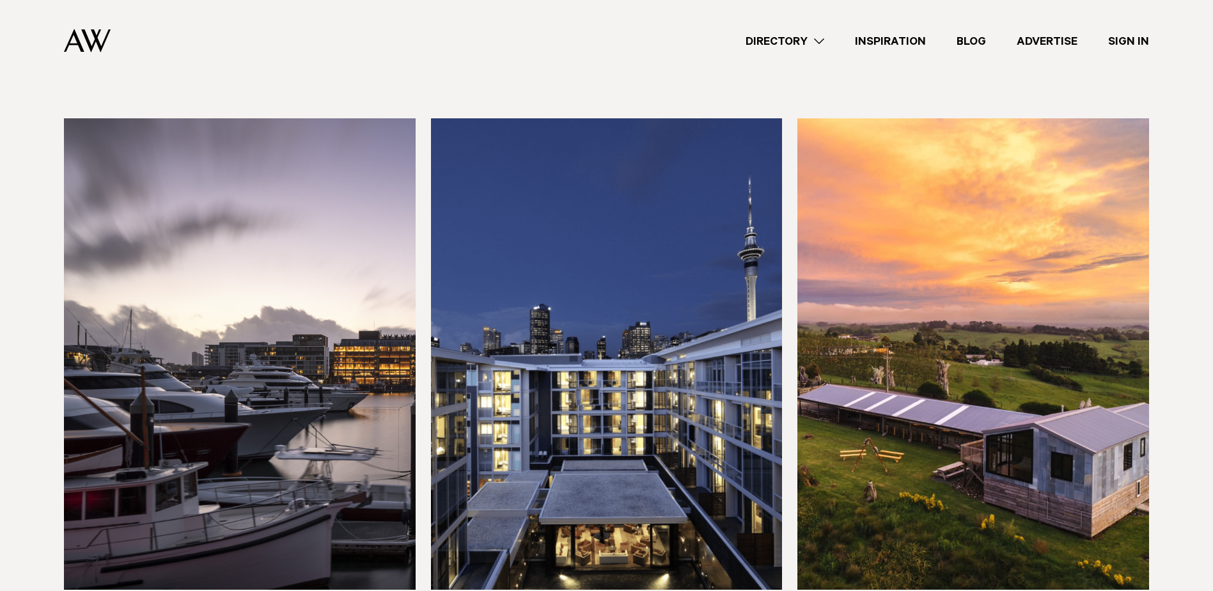
scroll to position [1520, 0]
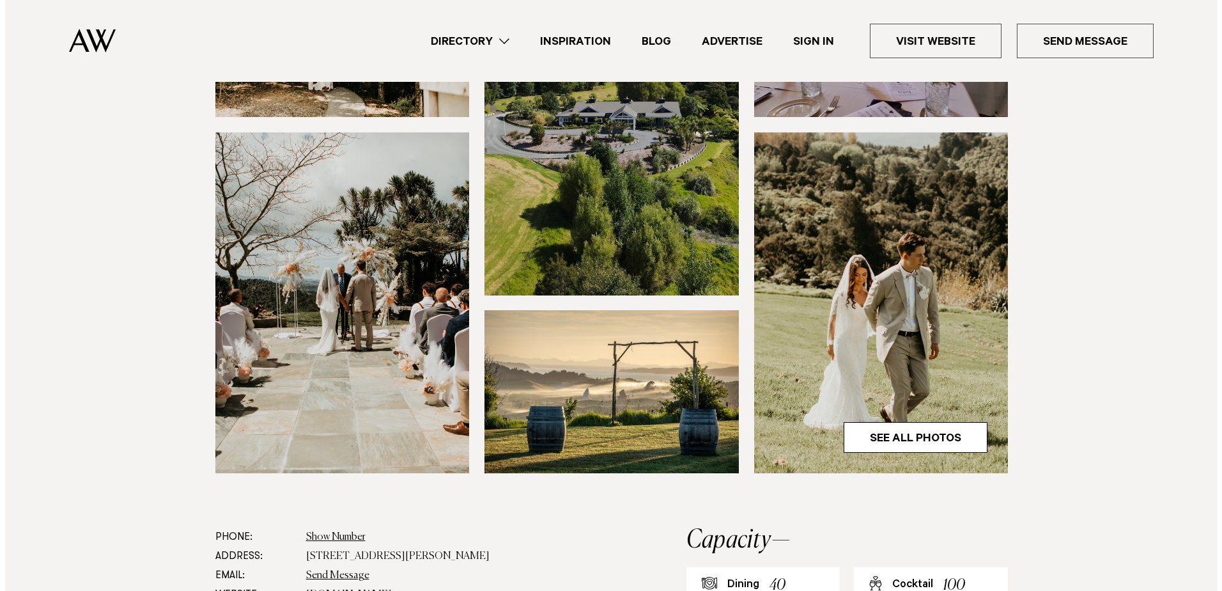
scroll to position [322, 0]
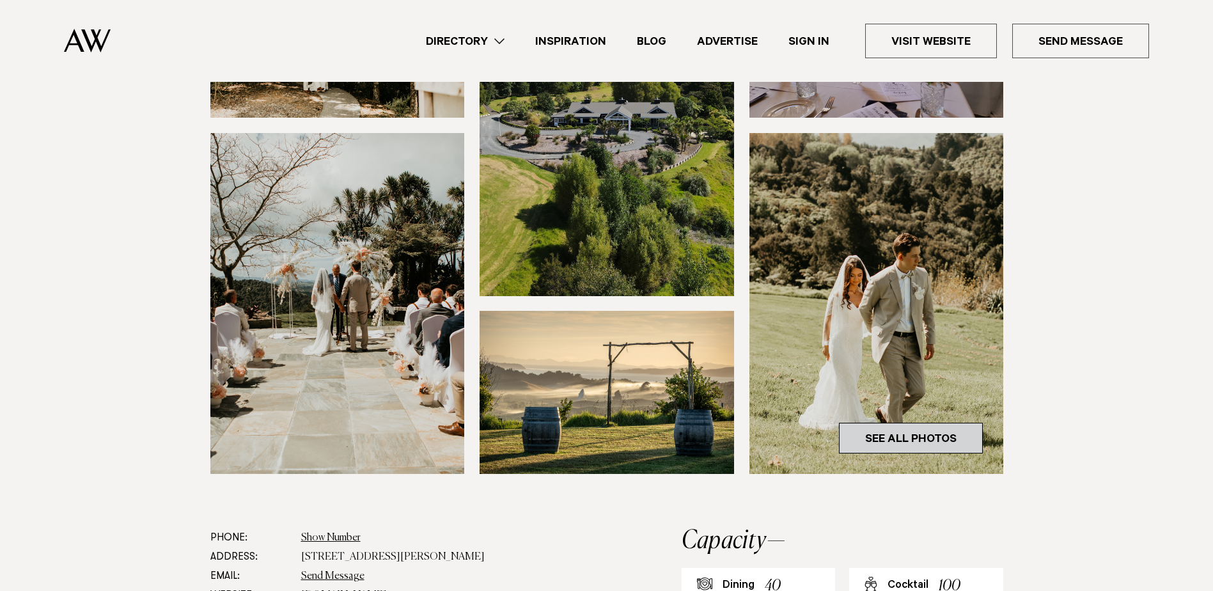
click at [893, 433] on link "See All Photos" at bounding box center [911, 438] width 144 height 31
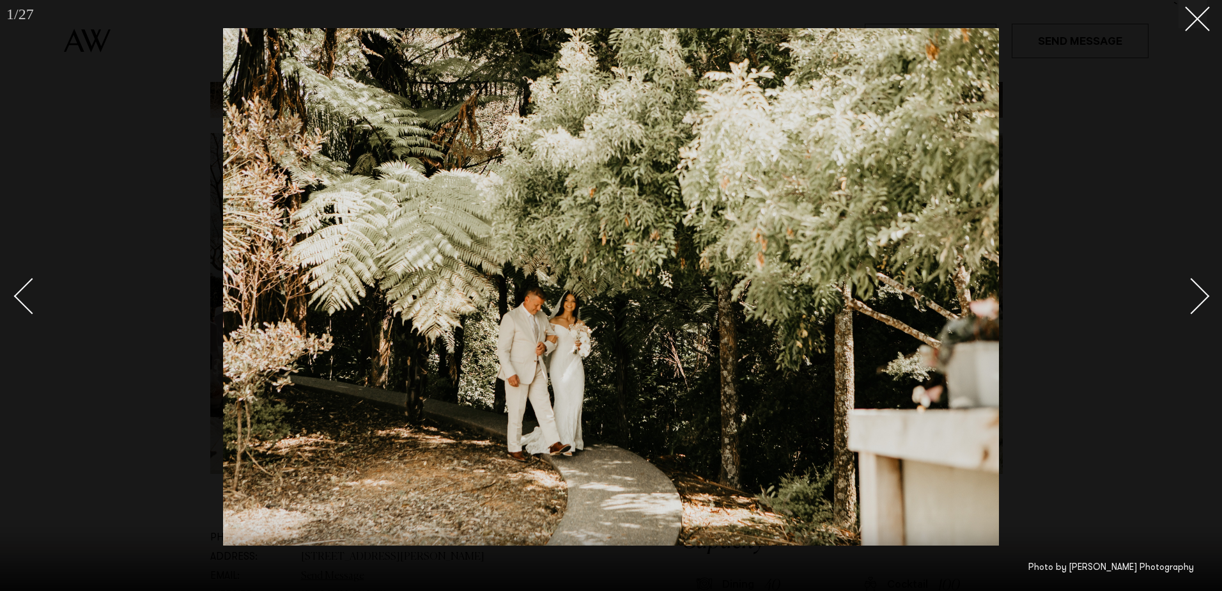
click at [1190, 304] on div "Next slide" at bounding box center [1192, 296] width 36 height 36
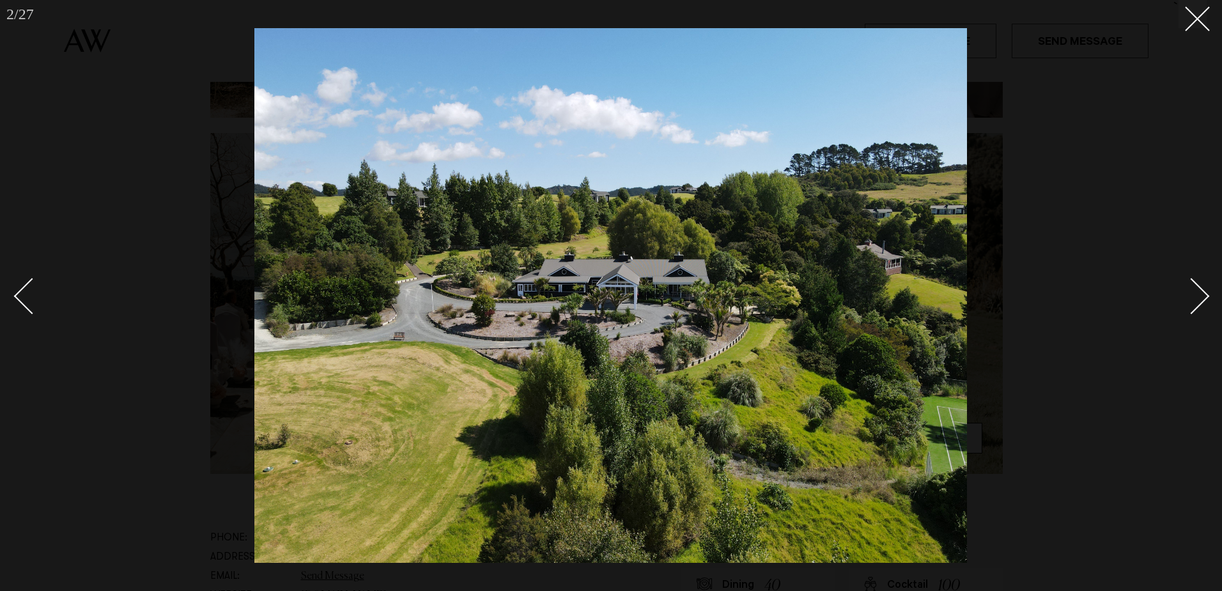
click at [1190, 304] on div "Next slide" at bounding box center [1192, 296] width 36 height 36
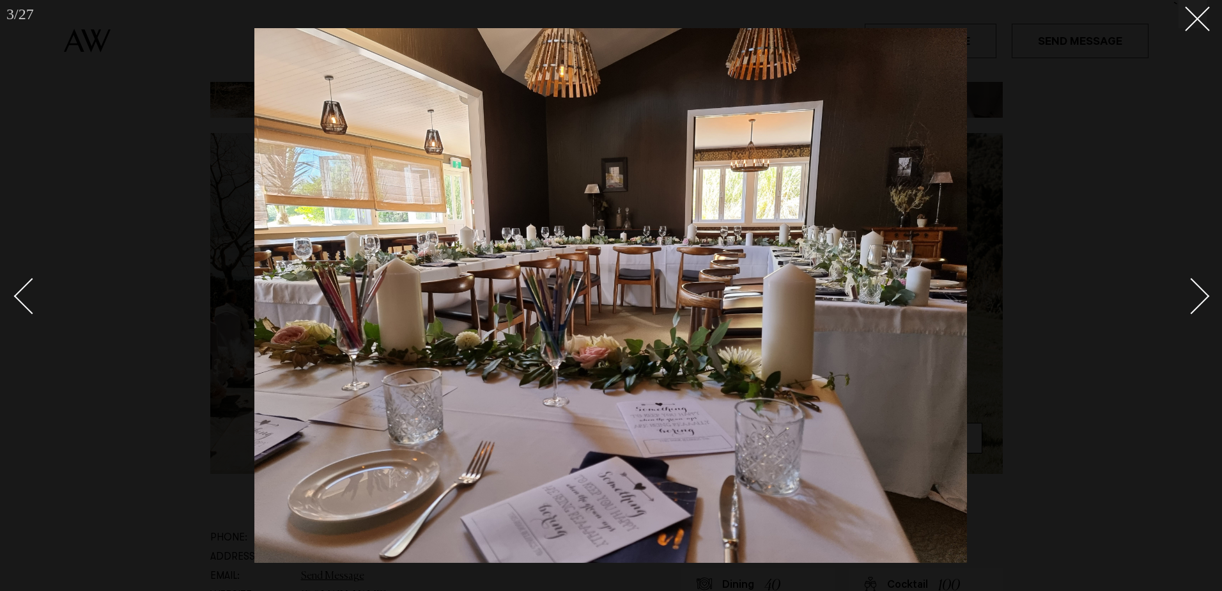
click at [1190, 304] on div "Next slide" at bounding box center [1192, 296] width 36 height 36
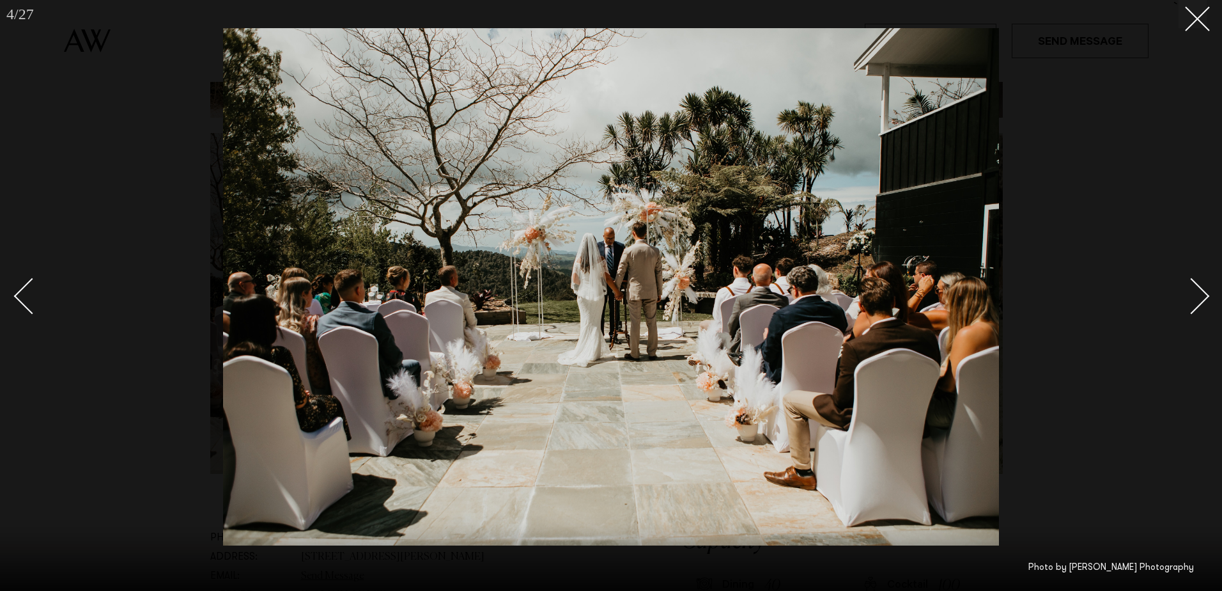
click at [1190, 304] on div "Next slide" at bounding box center [1192, 296] width 36 height 36
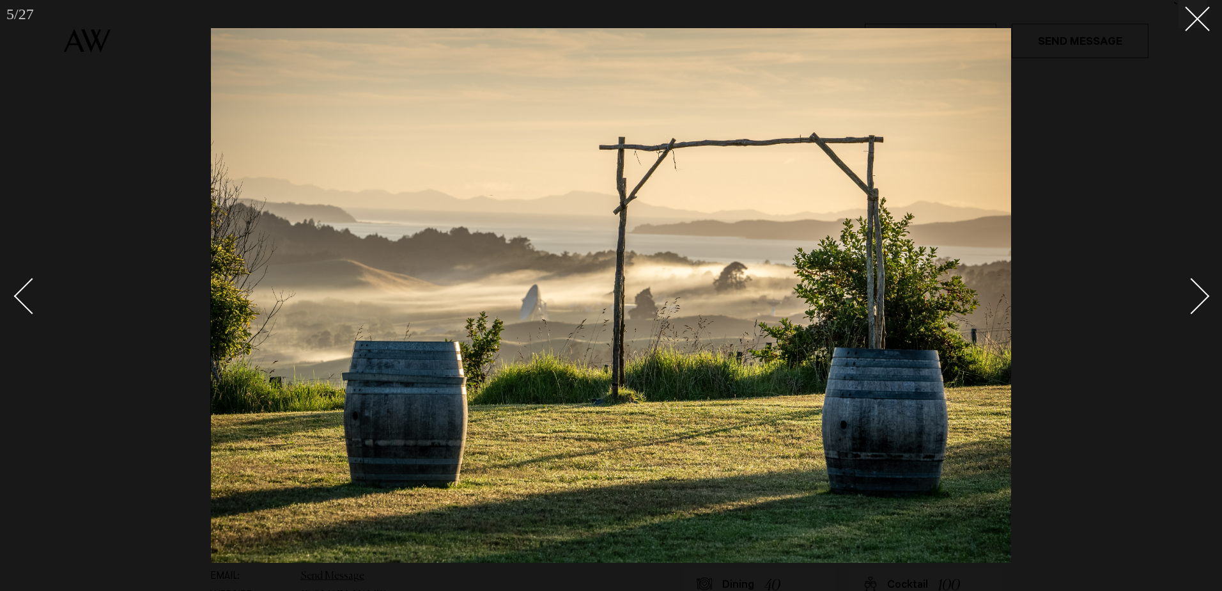
click at [1190, 304] on div "Next slide" at bounding box center [1192, 296] width 36 height 36
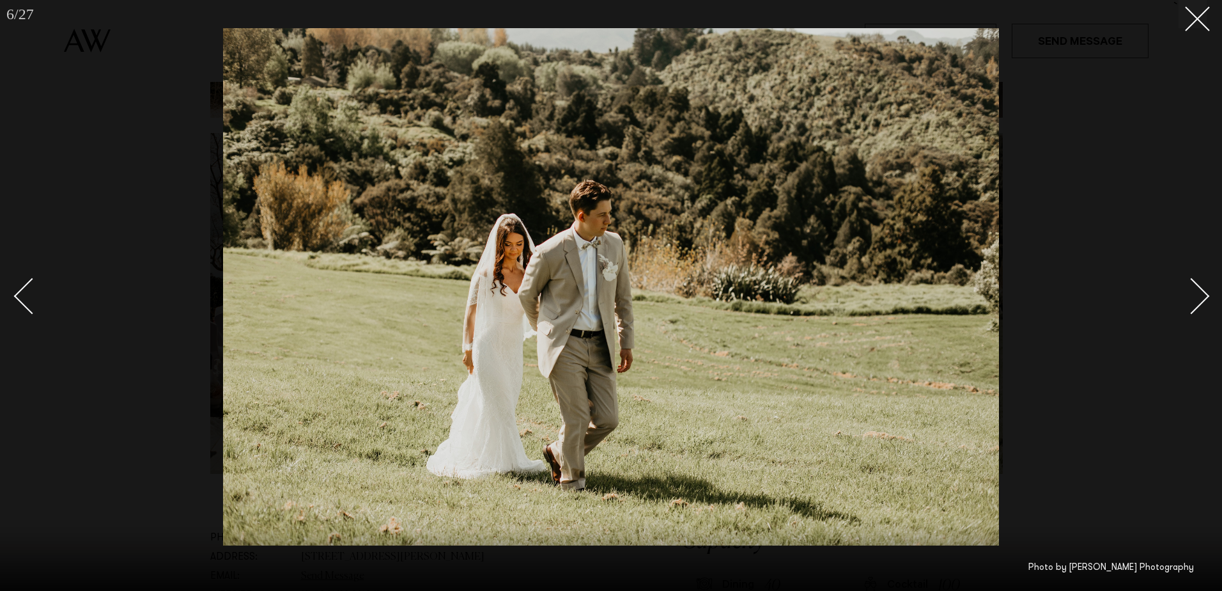
click at [1190, 304] on div "Next slide" at bounding box center [1192, 296] width 36 height 36
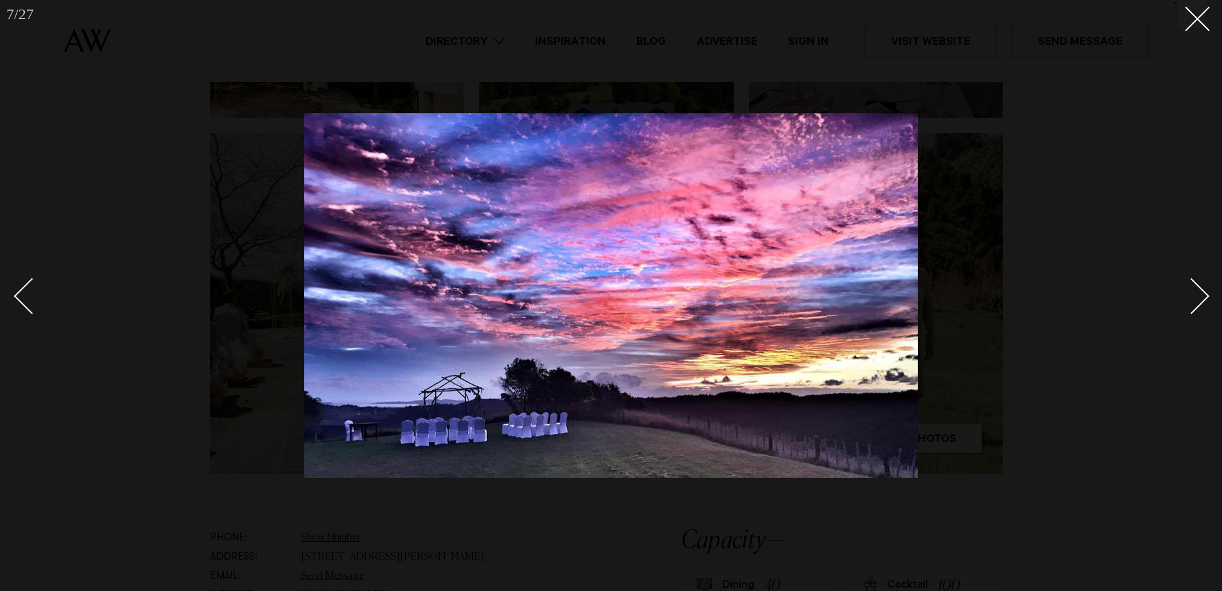
click at [1190, 304] on div "Next slide" at bounding box center [1192, 296] width 36 height 36
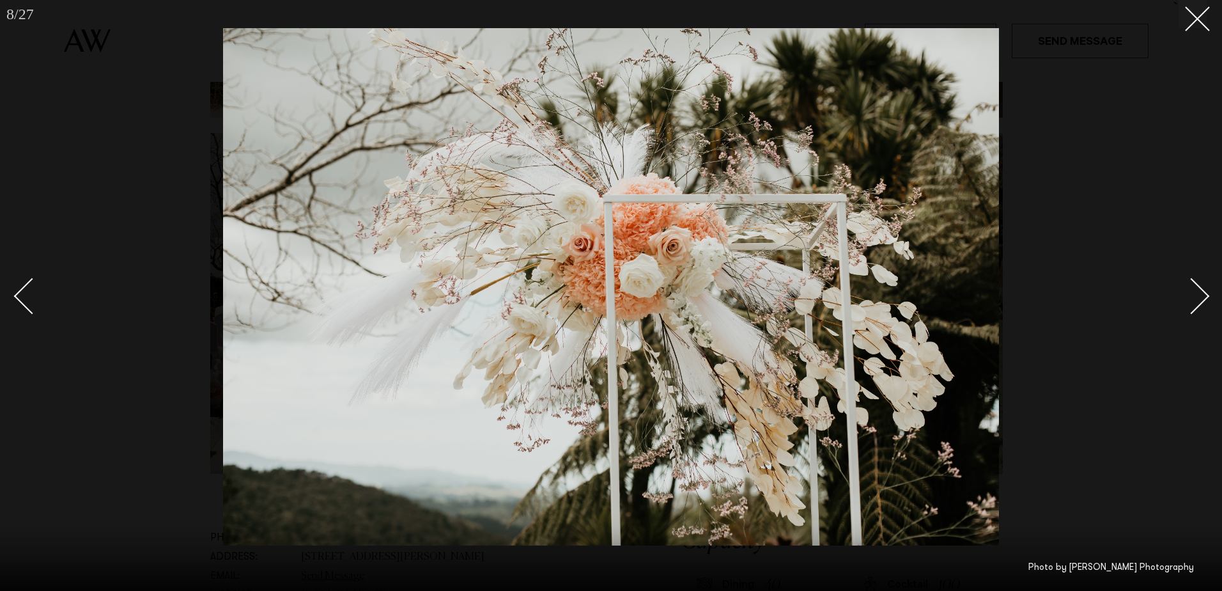
click at [1190, 279] on div "Next slide" at bounding box center [1192, 296] width 36 height 36
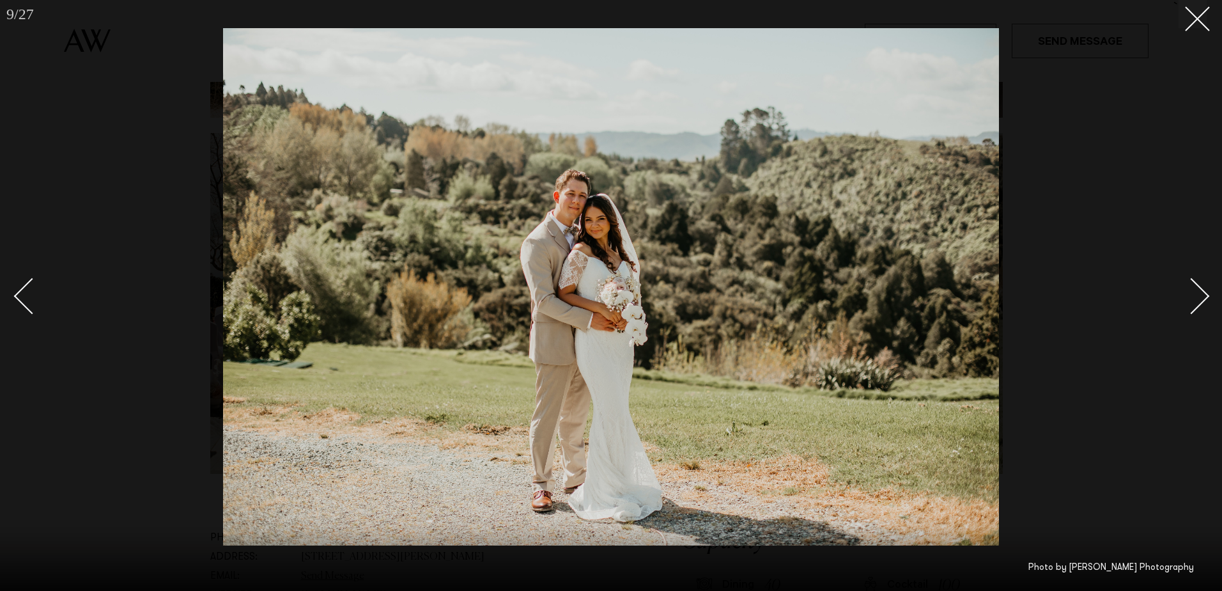
click at [1190, 279] on div "Next slide" at bounding box center [1192, 296] width 36 height 36
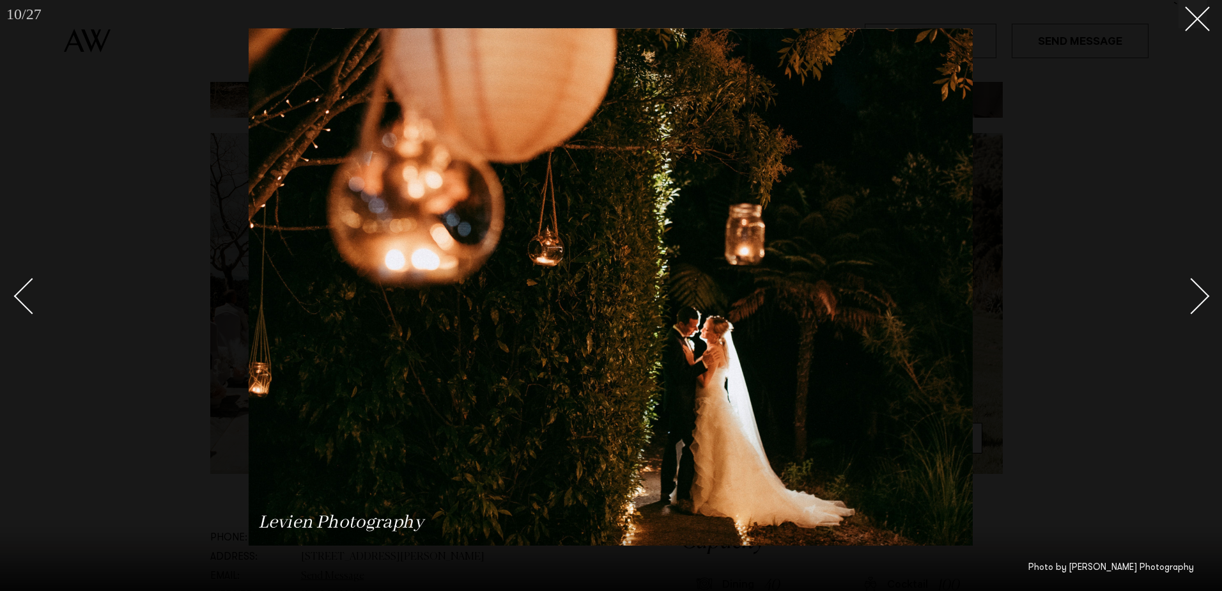
click at [1190, 279] on div "Next slide" at bounding box center [1192, 296] width 36 height 36
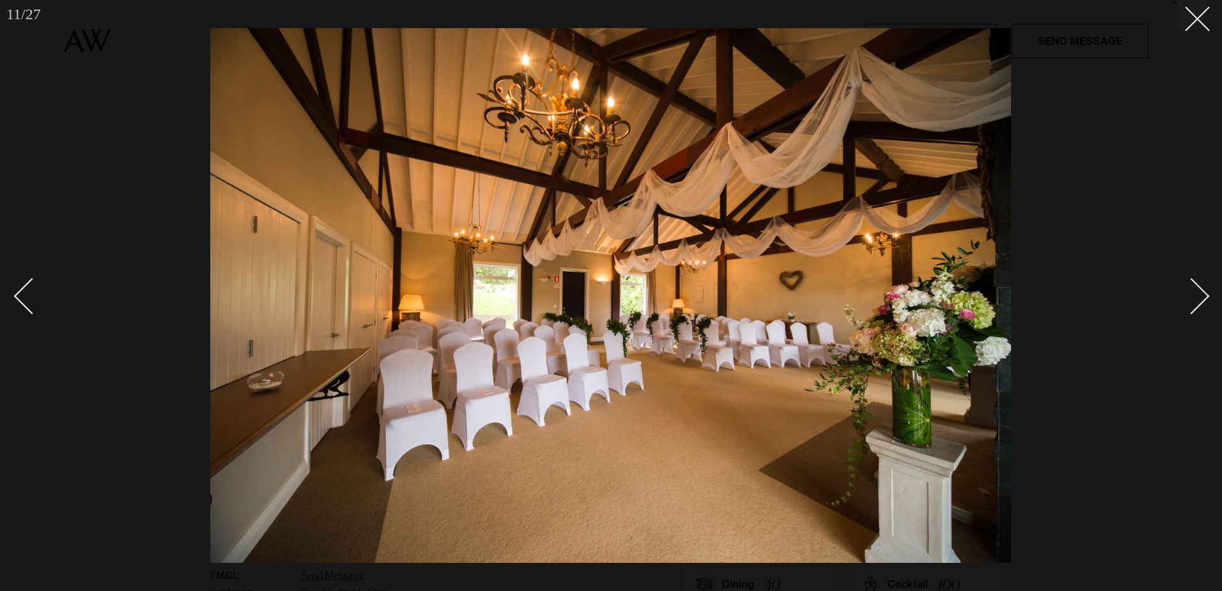
click at [1190, 279] on div "Next slide" at bounding box center [1192, 296] width 36 height 36
